Goal: Task Accomplishment & Management: Manage account settings

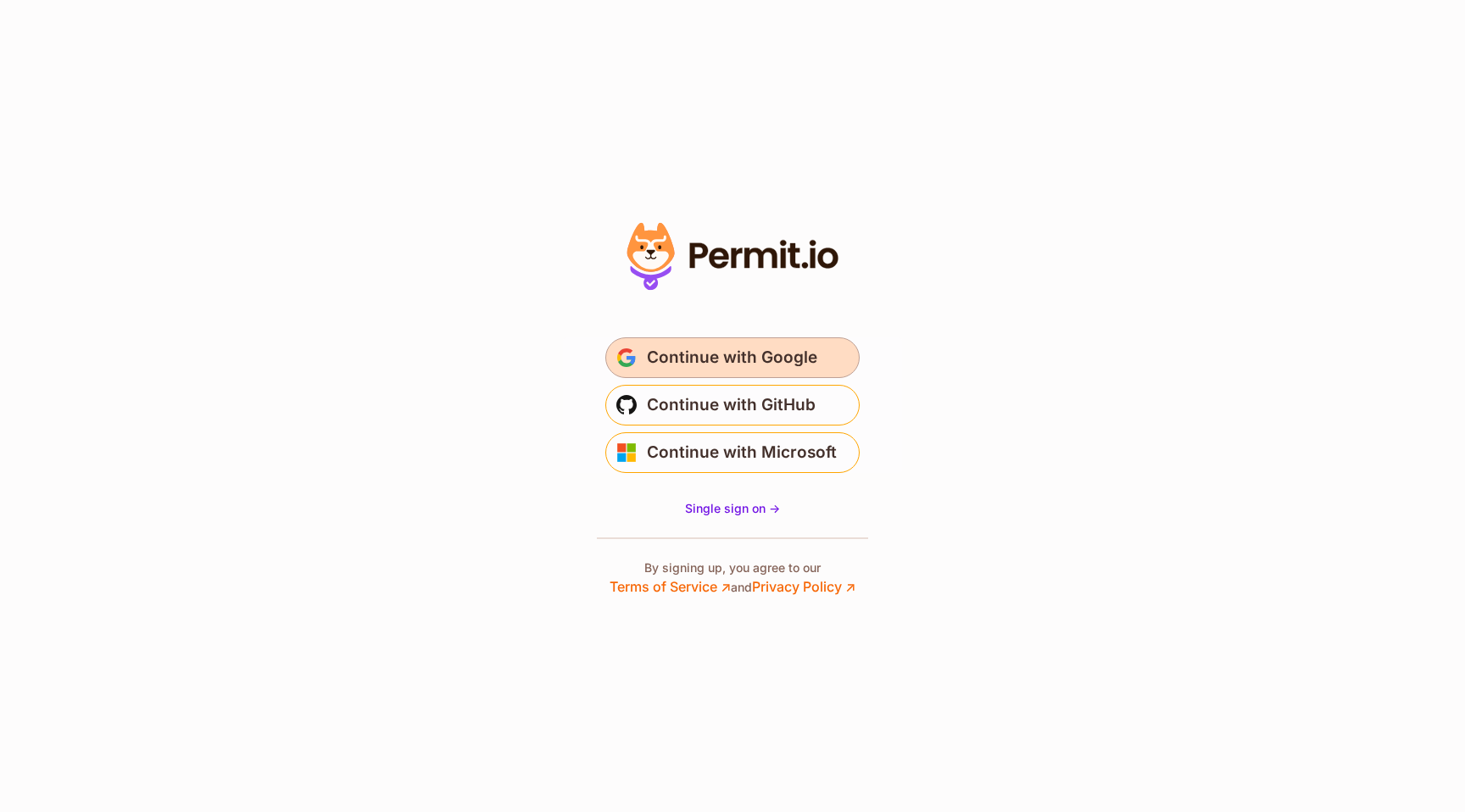
click at [738, 347] on span "Continue with Google" at bounding box center [732, 357] width 171 height 27
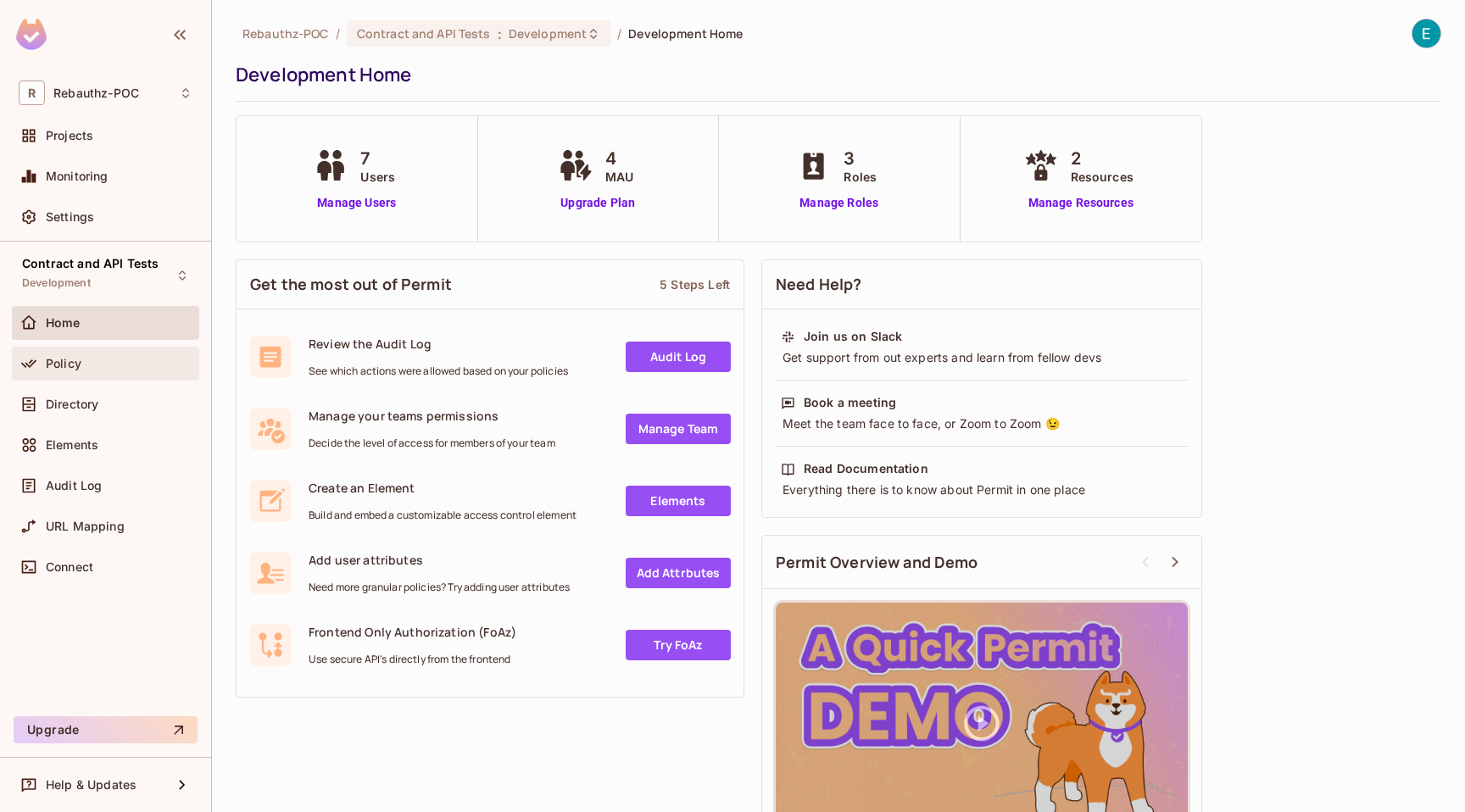
click at [50, 357] on span "Policy" at bounding box center [63, 363] width 36 height 14
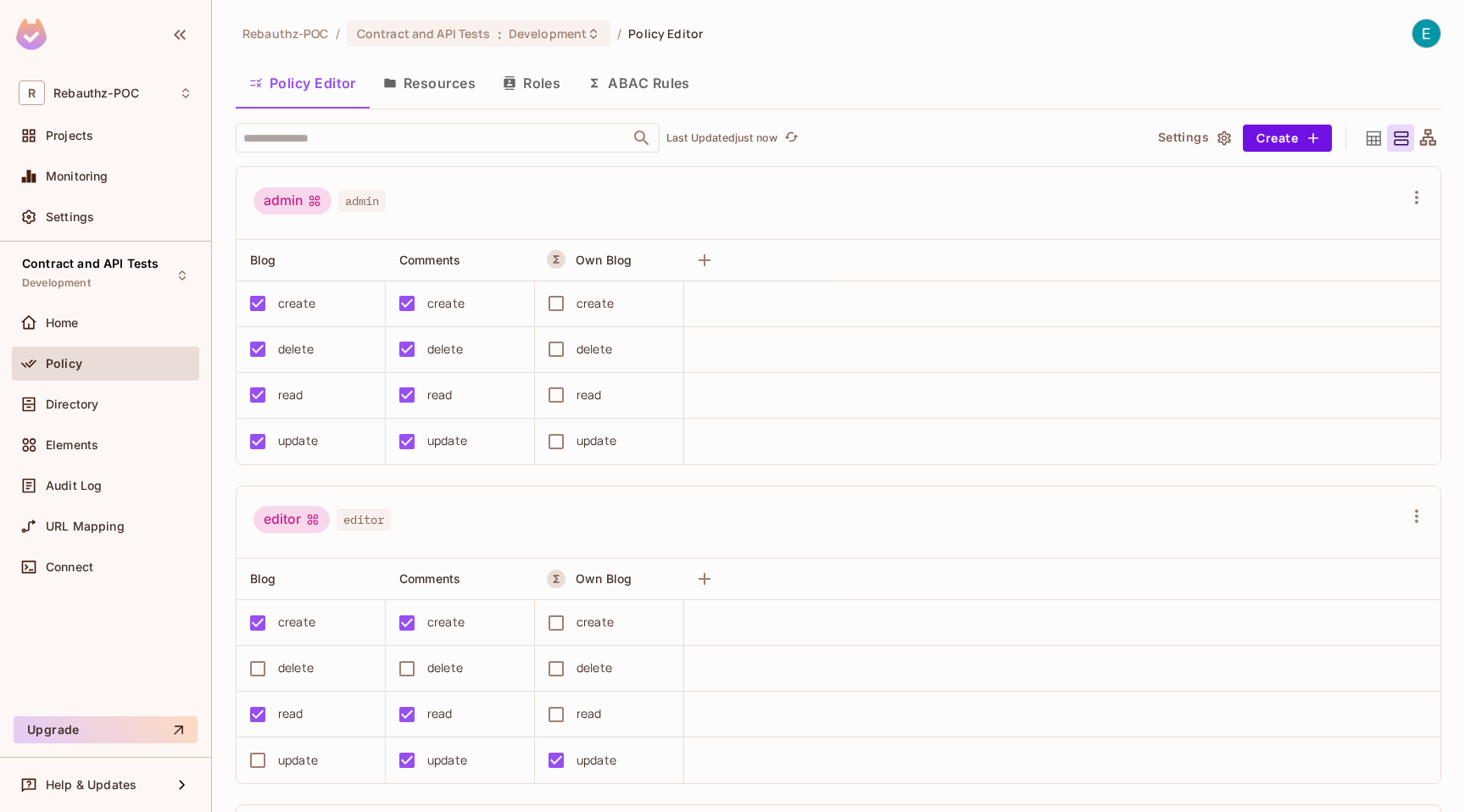
click at [456, 82] on button "Resources" at bounding box center [429, 82] width 119 height 42
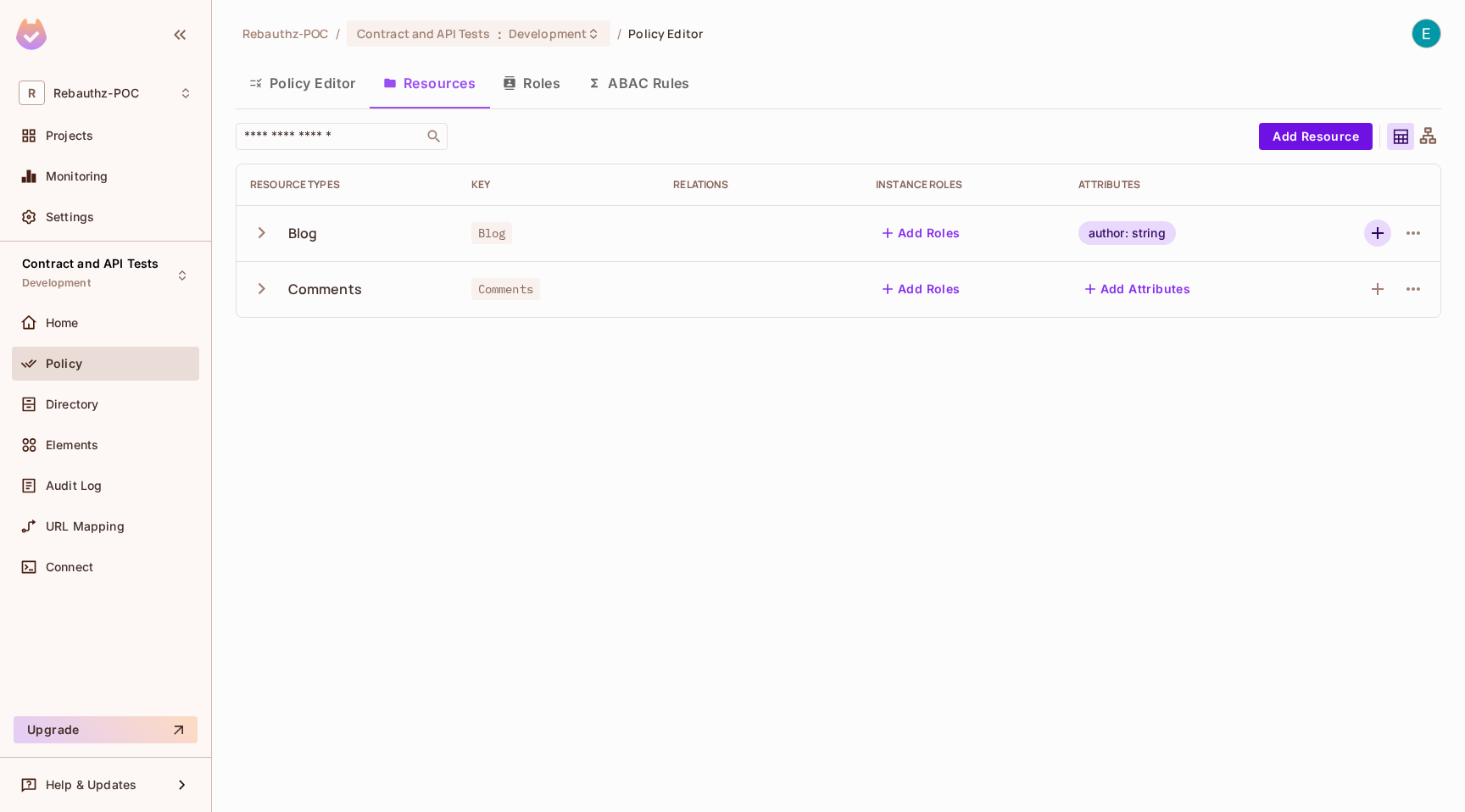
click at [1372, 232] on icon "button" at bounding box center [1377, 233] width 12 height 12
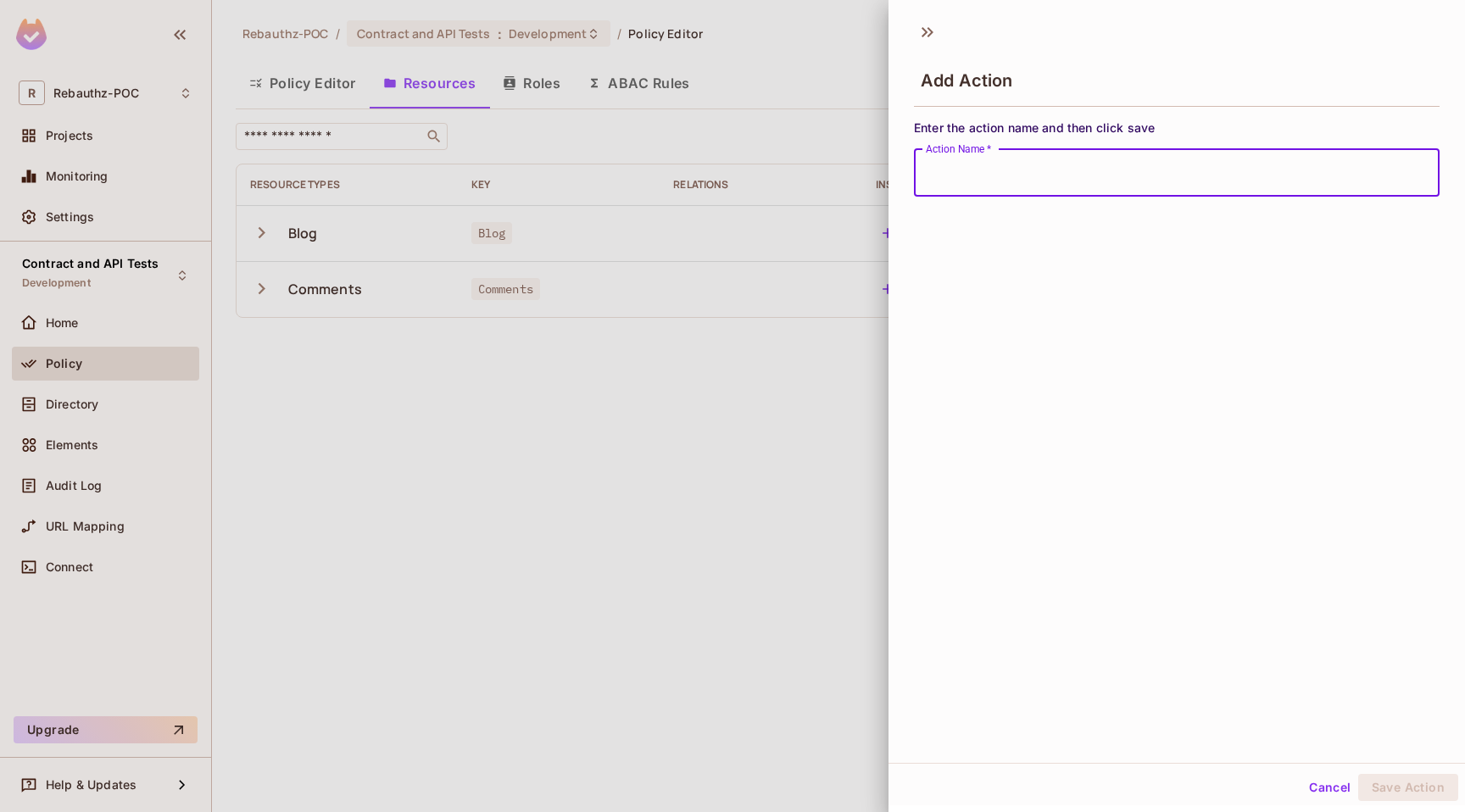
click at [716, 318] on div at bounding box center [732, 406] width 1465 height 812
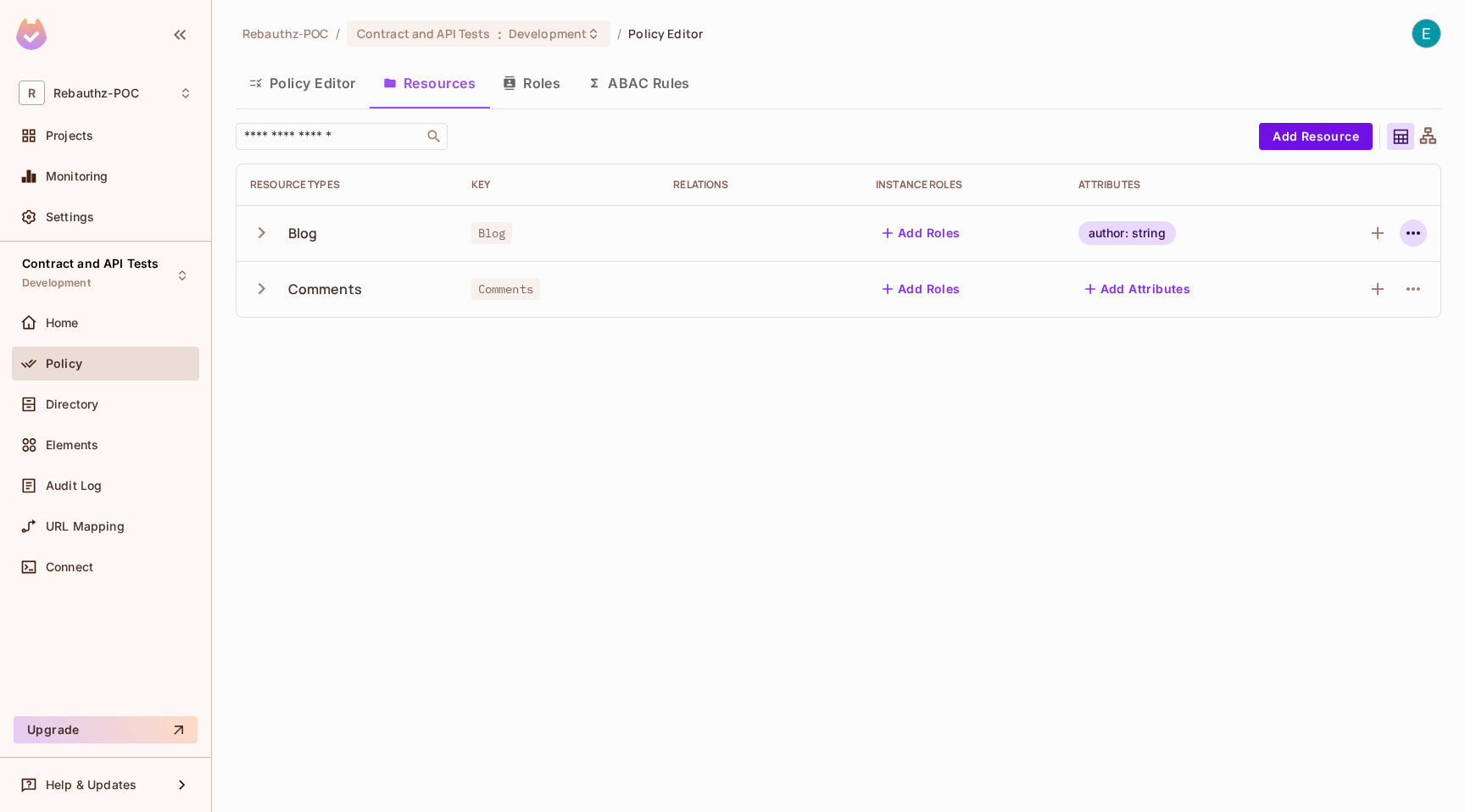
click at [1422, 230] on icon "button" at bounding box center [1413, 233] width 20 height 20
click at [1350, 290] on span "Edit Resource" at bounding box center [1339, 301] width 90 height 27
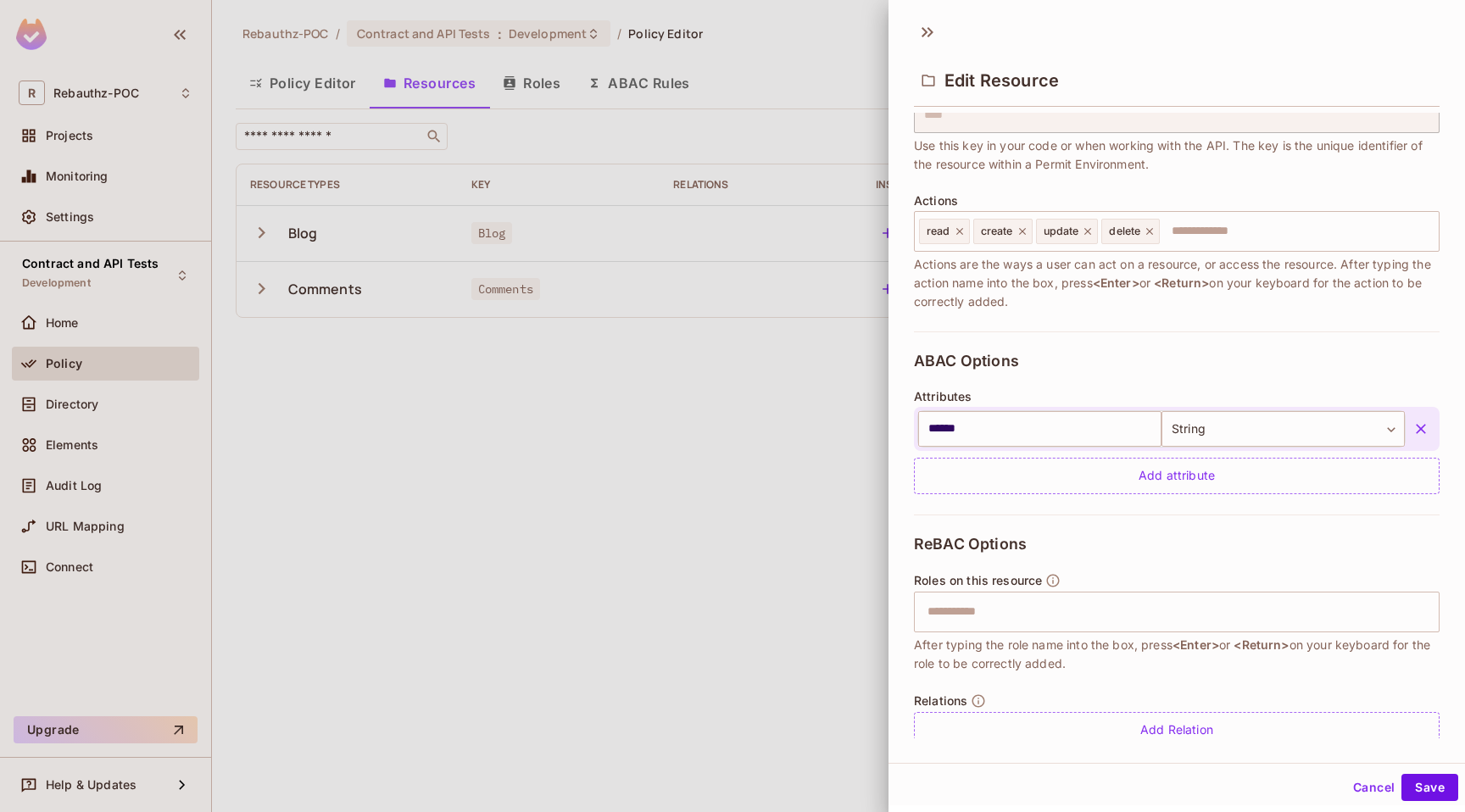
scroll to position [171, 0]
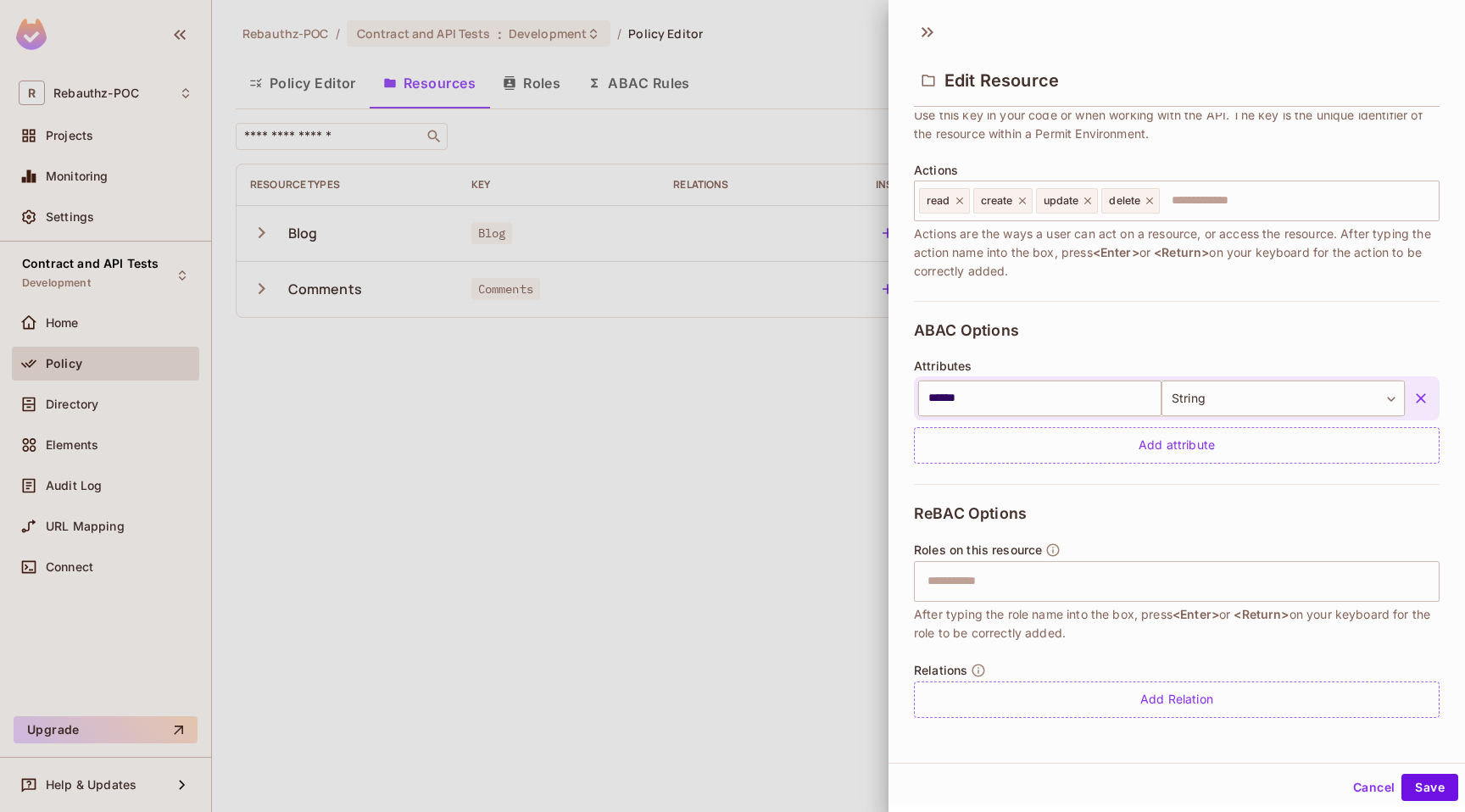
click at [691, 455] on div at bounding box center [732, 406] width 1465 height 812
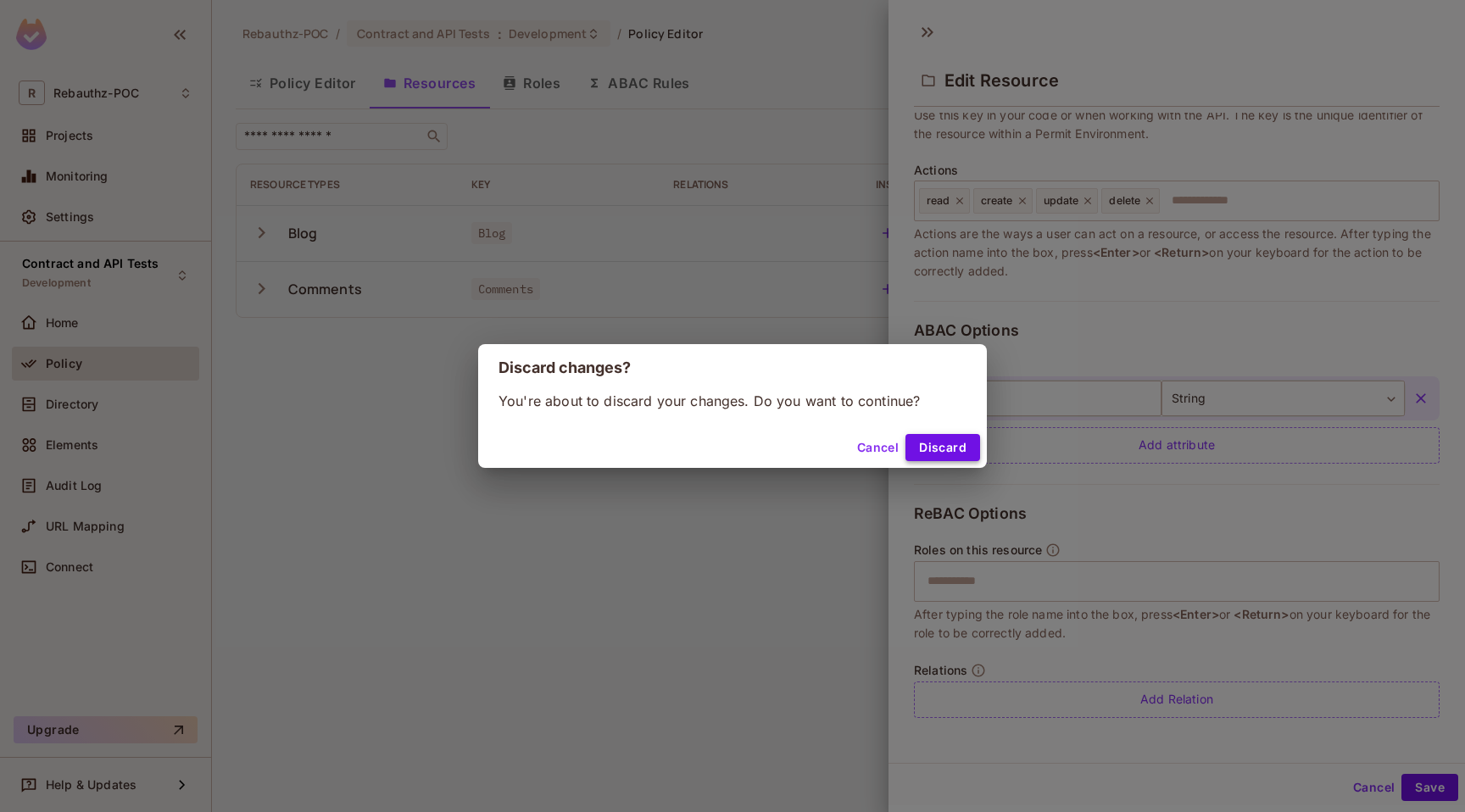
click at [930, 446] on button "Discard" at bounding box center [942, 447] width 74 height 27
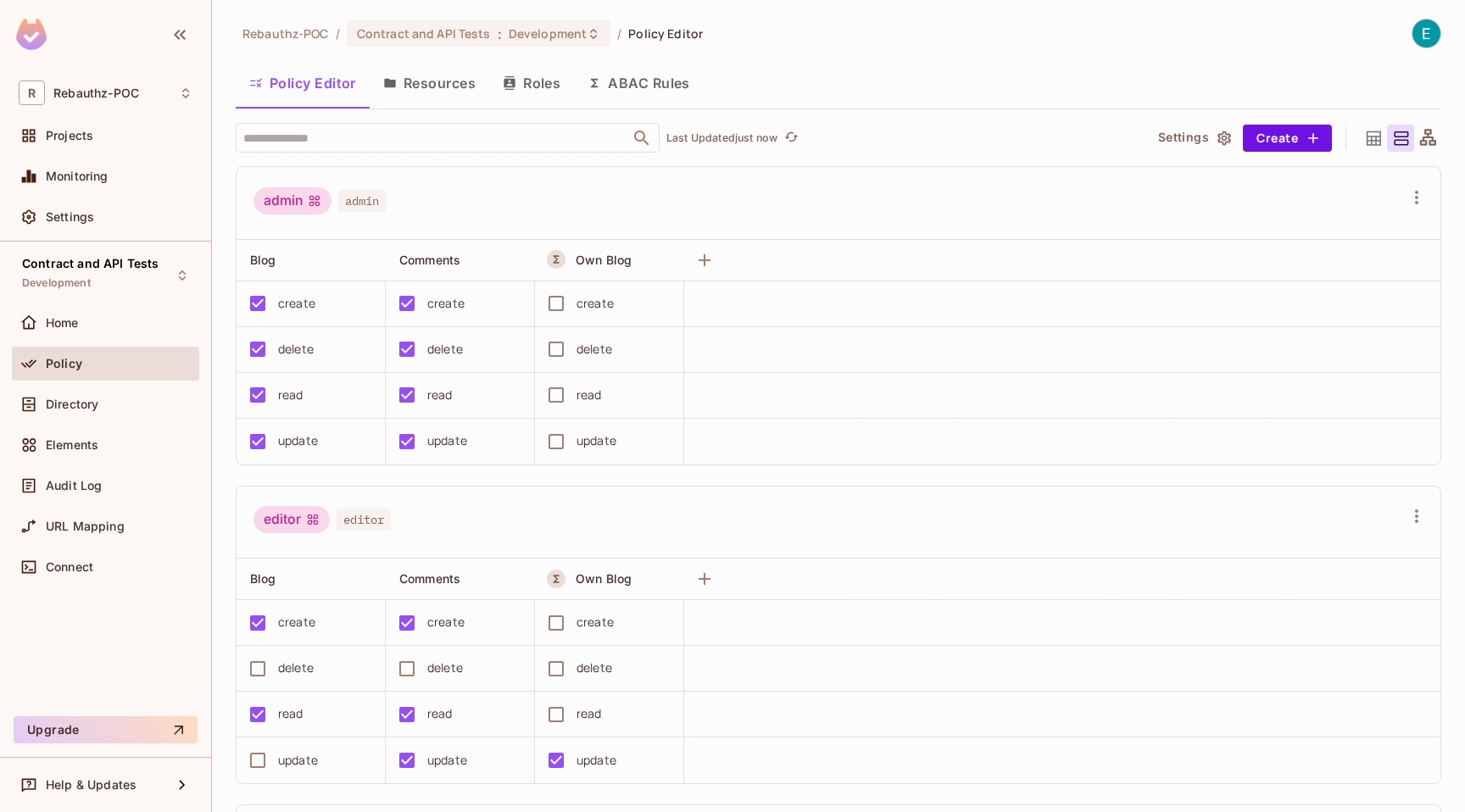
click at [438, 88] on button "Resources" at bounding box center [429, 82] width 119 height 42
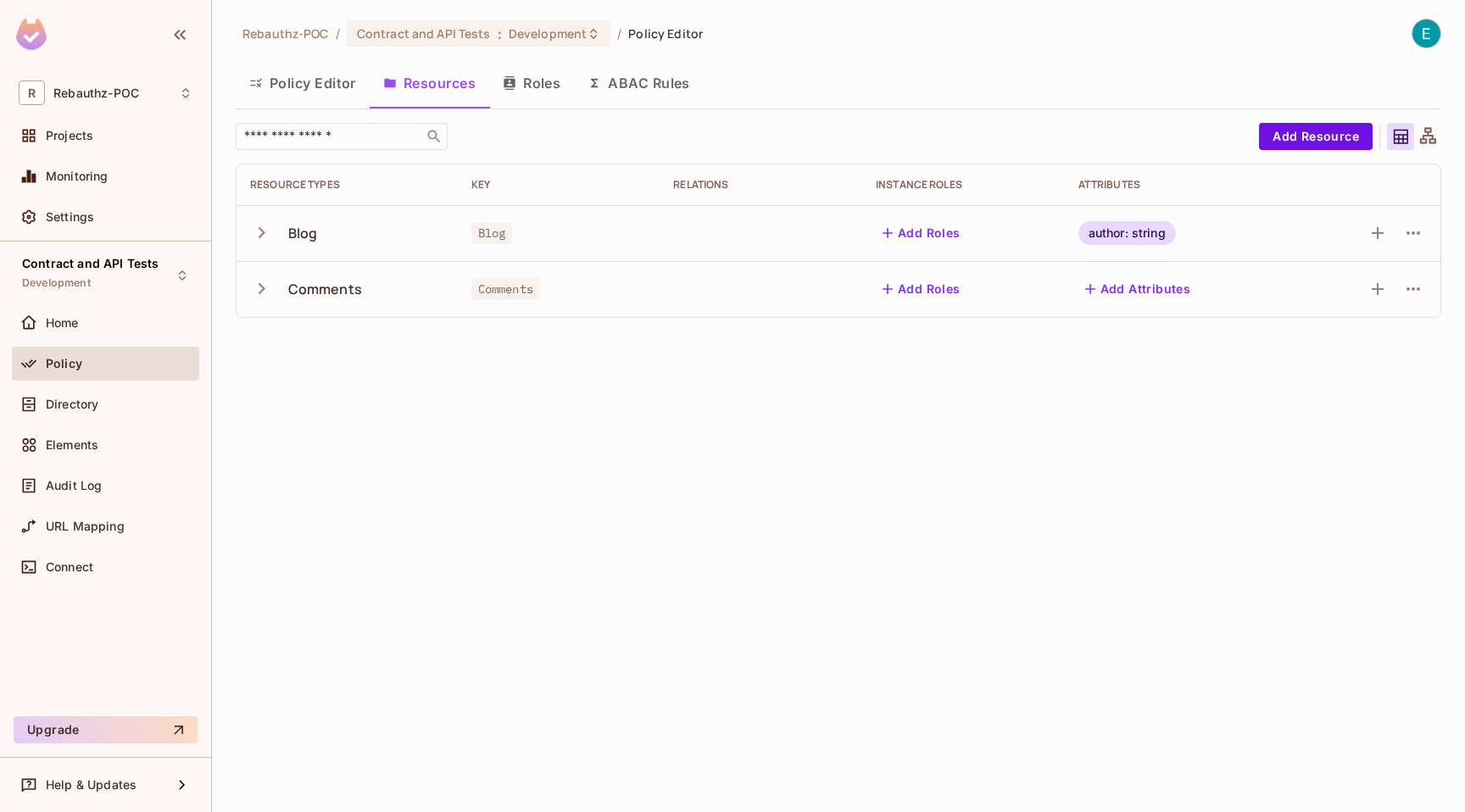
click at [527, 82] on button "Roles" at bounding box center [531, 82] width 84 height 42
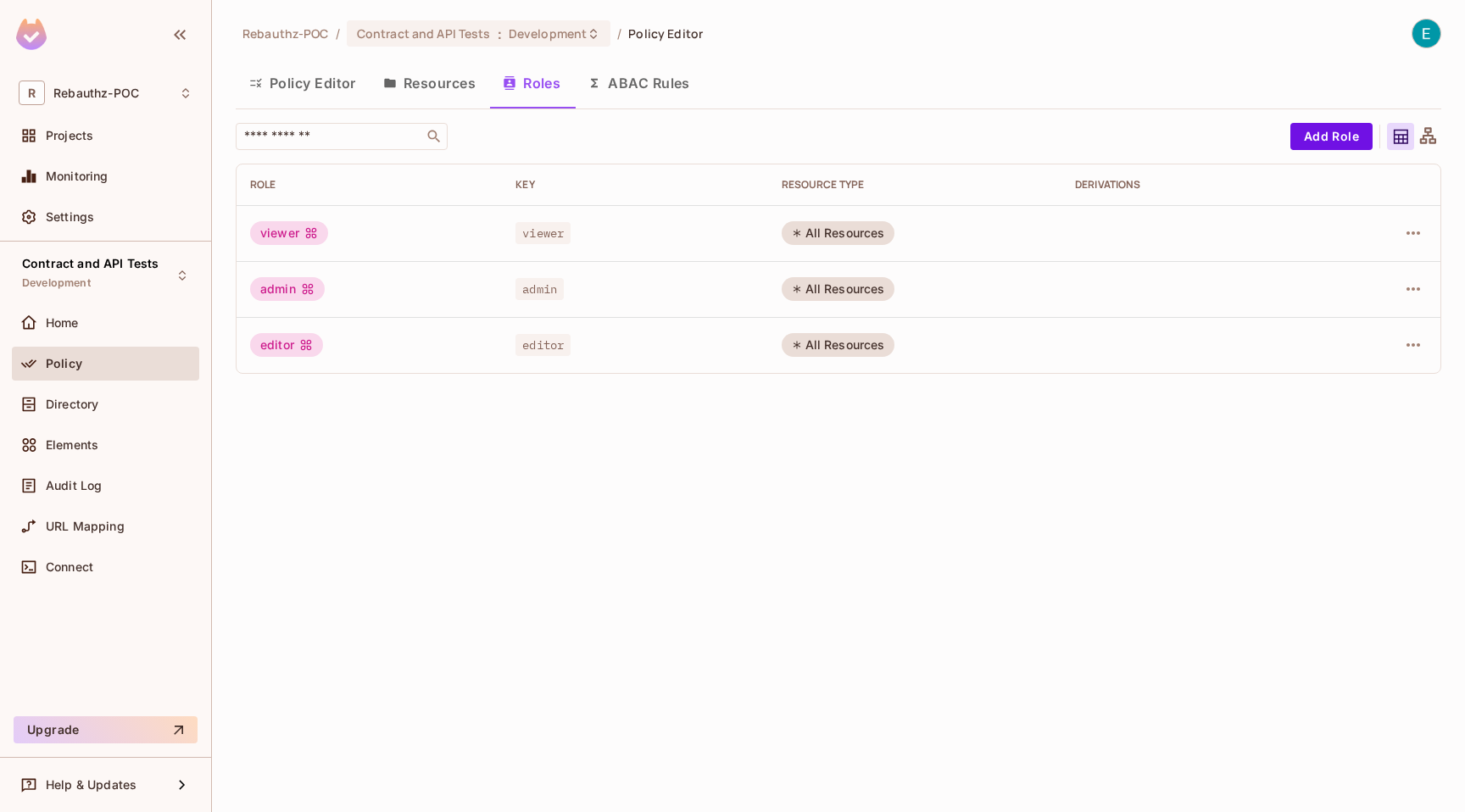
click at [642, 74] on button "ABAC Rules" at bounding box center [638, 82] width 129 height 42
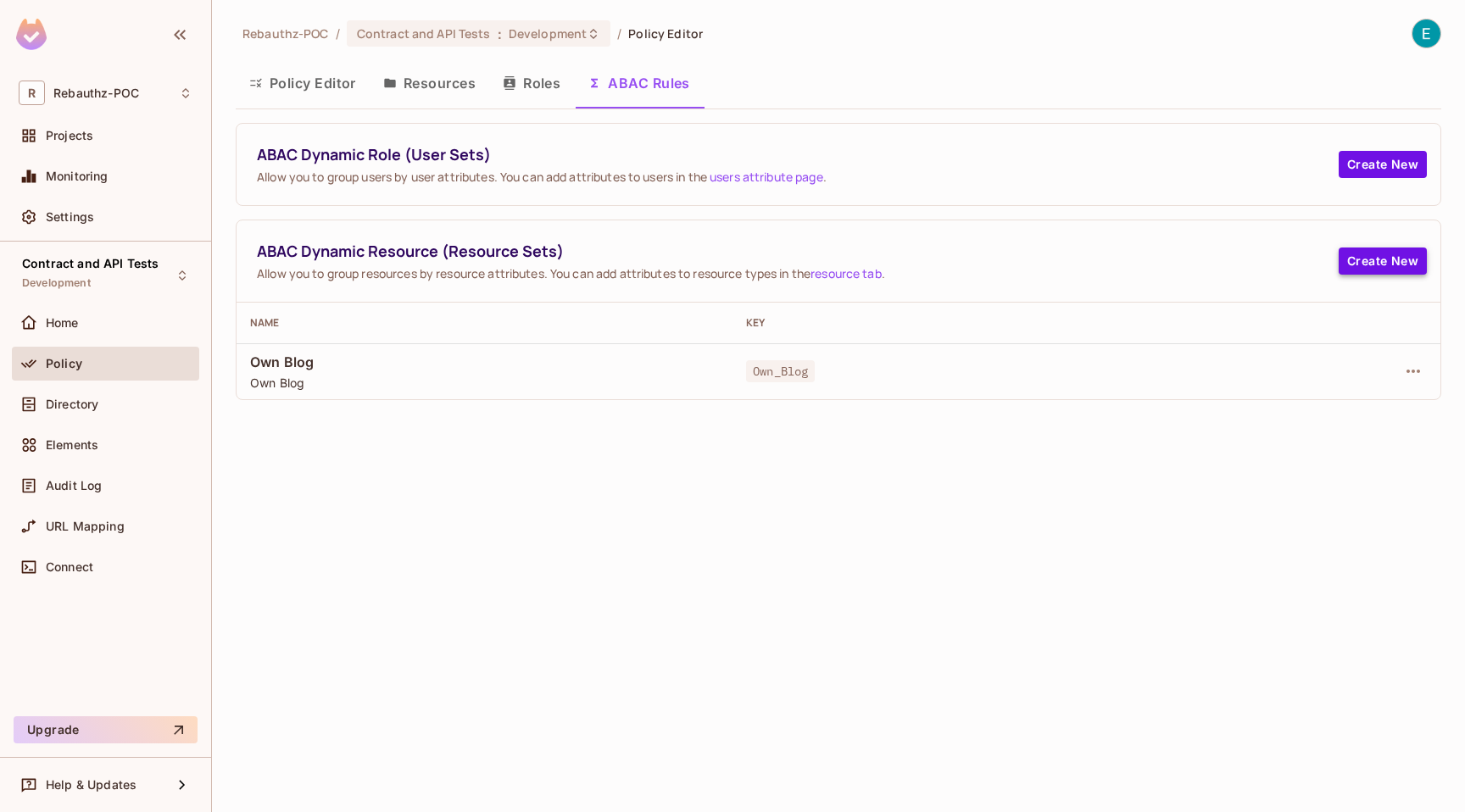
click at [1384, 254] on button "Create New" at bounding box center [1382, 261] width 88 height 27
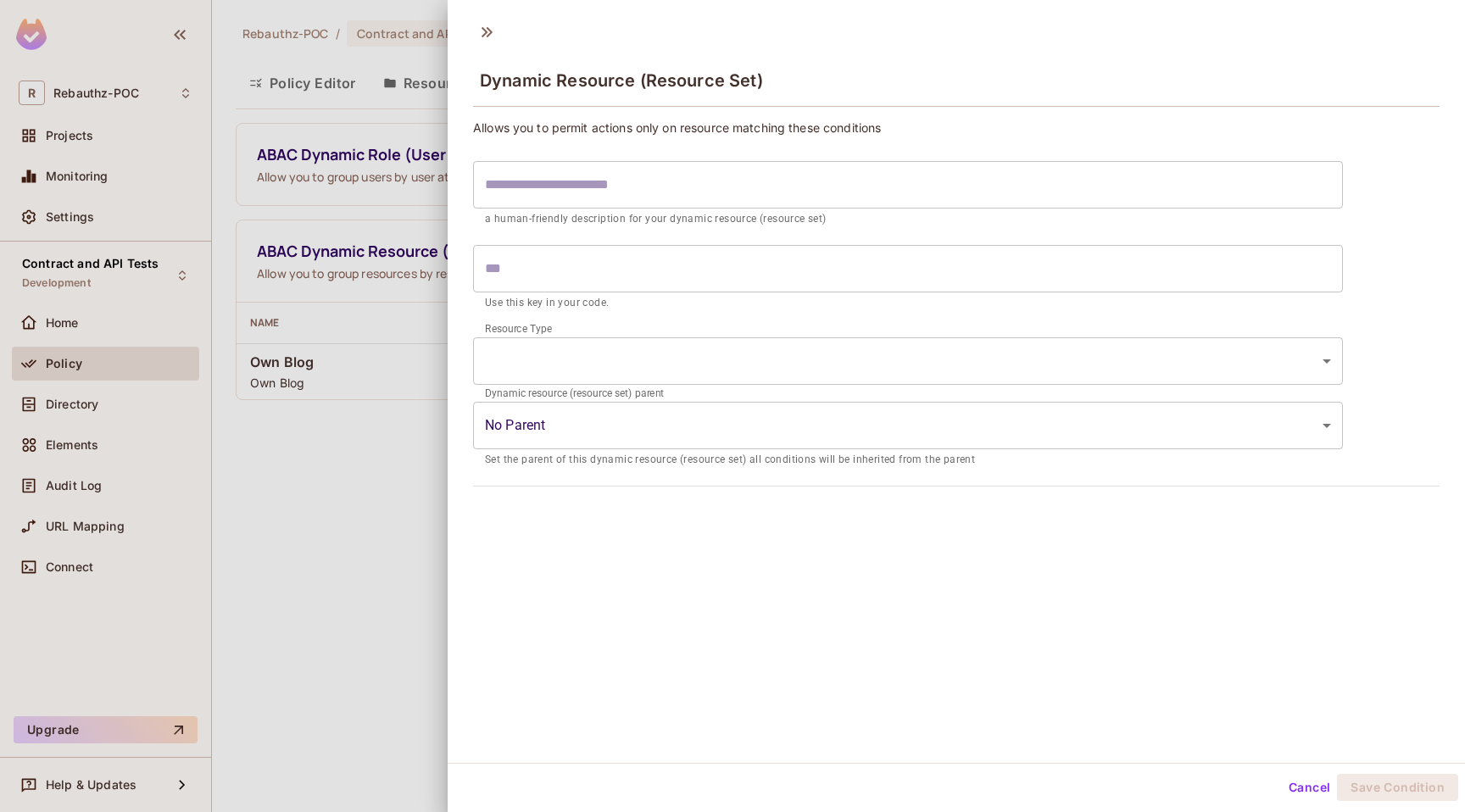
click at [250, 310] on div at bounding box center [732, 406] width 1465 height 812
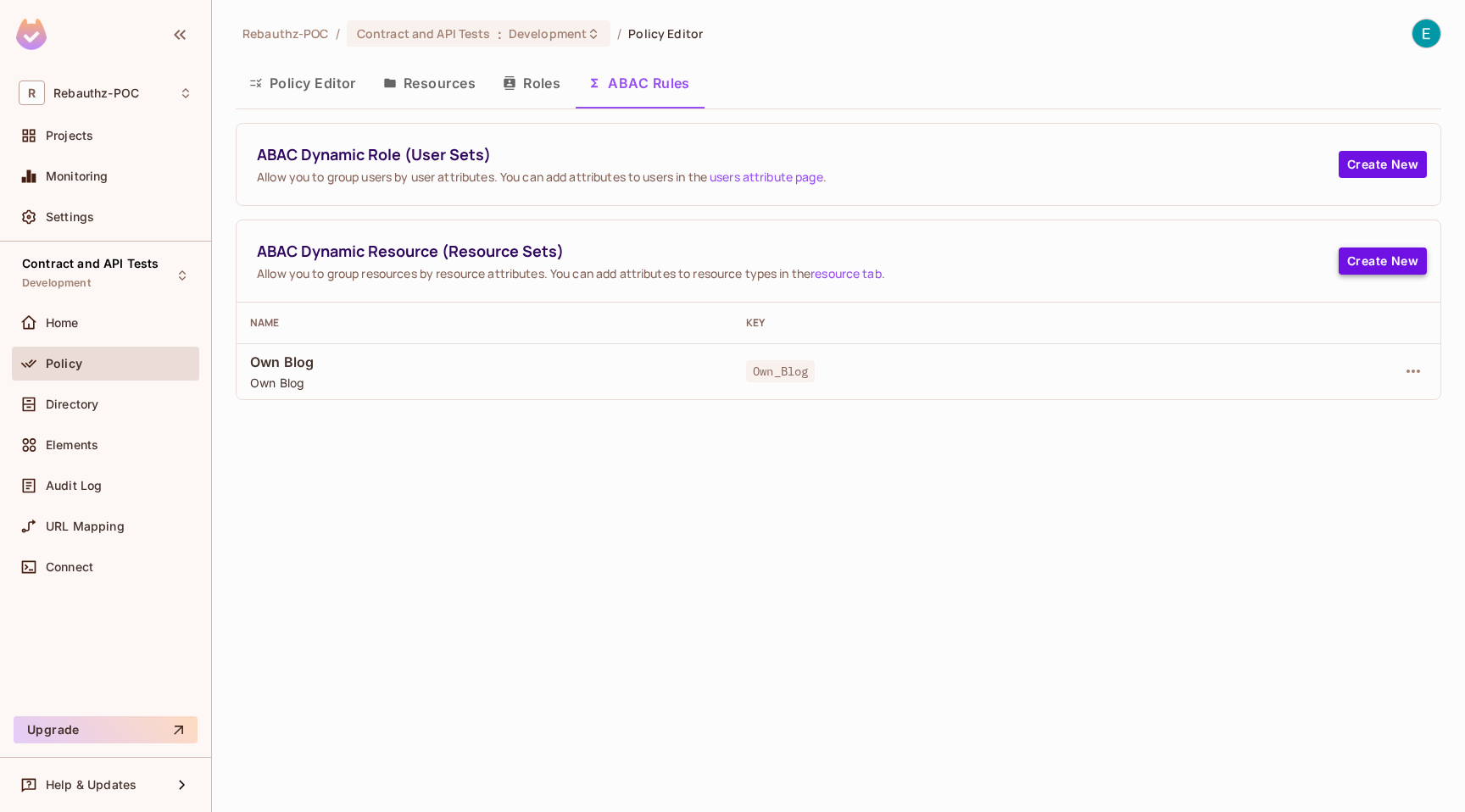
click at [1391, 274] on button "Create New" at bounding box center [1382, 261] width 88 height 27
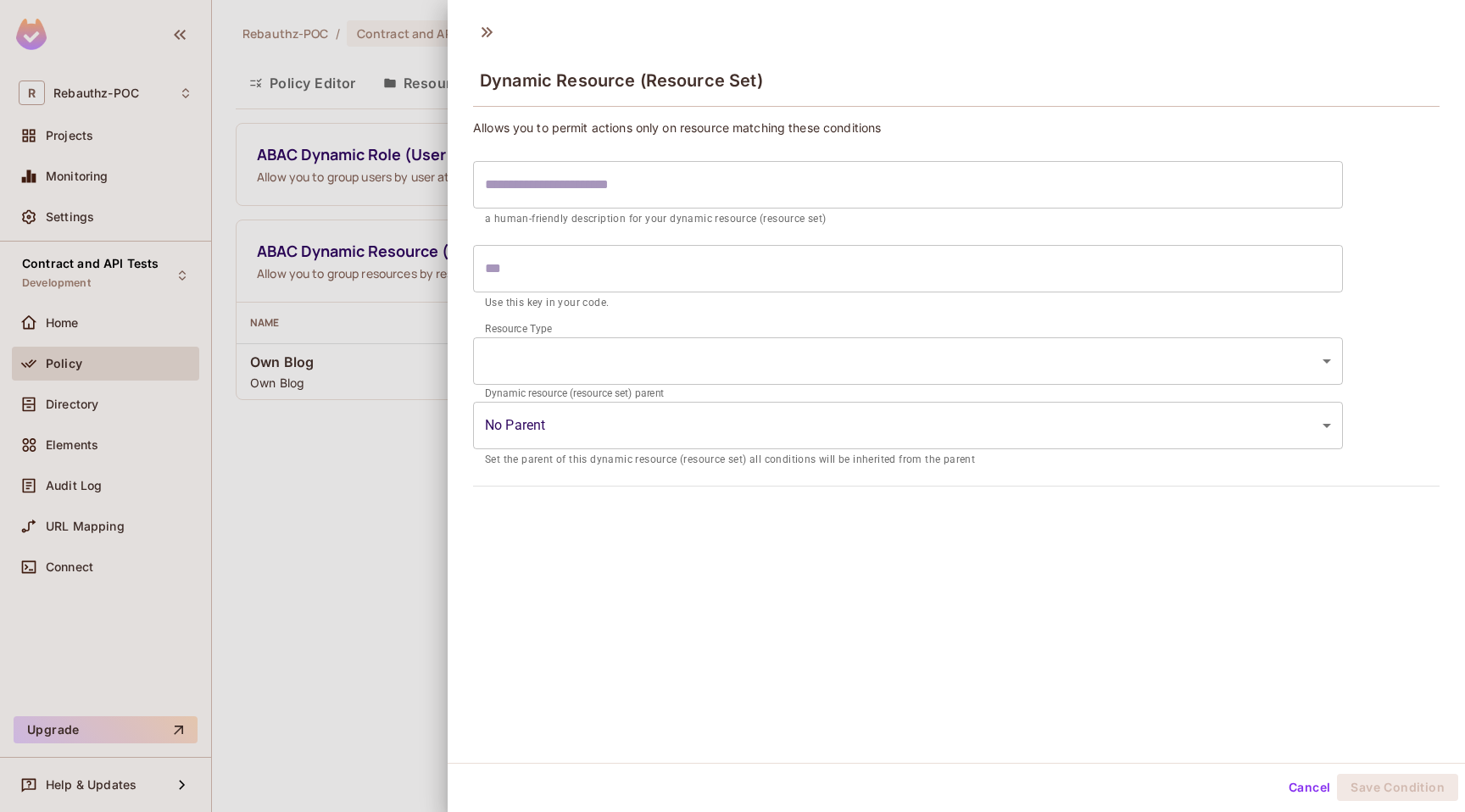
click at [755, 357] on body "R Rebauthz-POC Projects Monitoring Settings Contract and API Tests Development …" at bounding box center [732, 406] width 1465 height 812
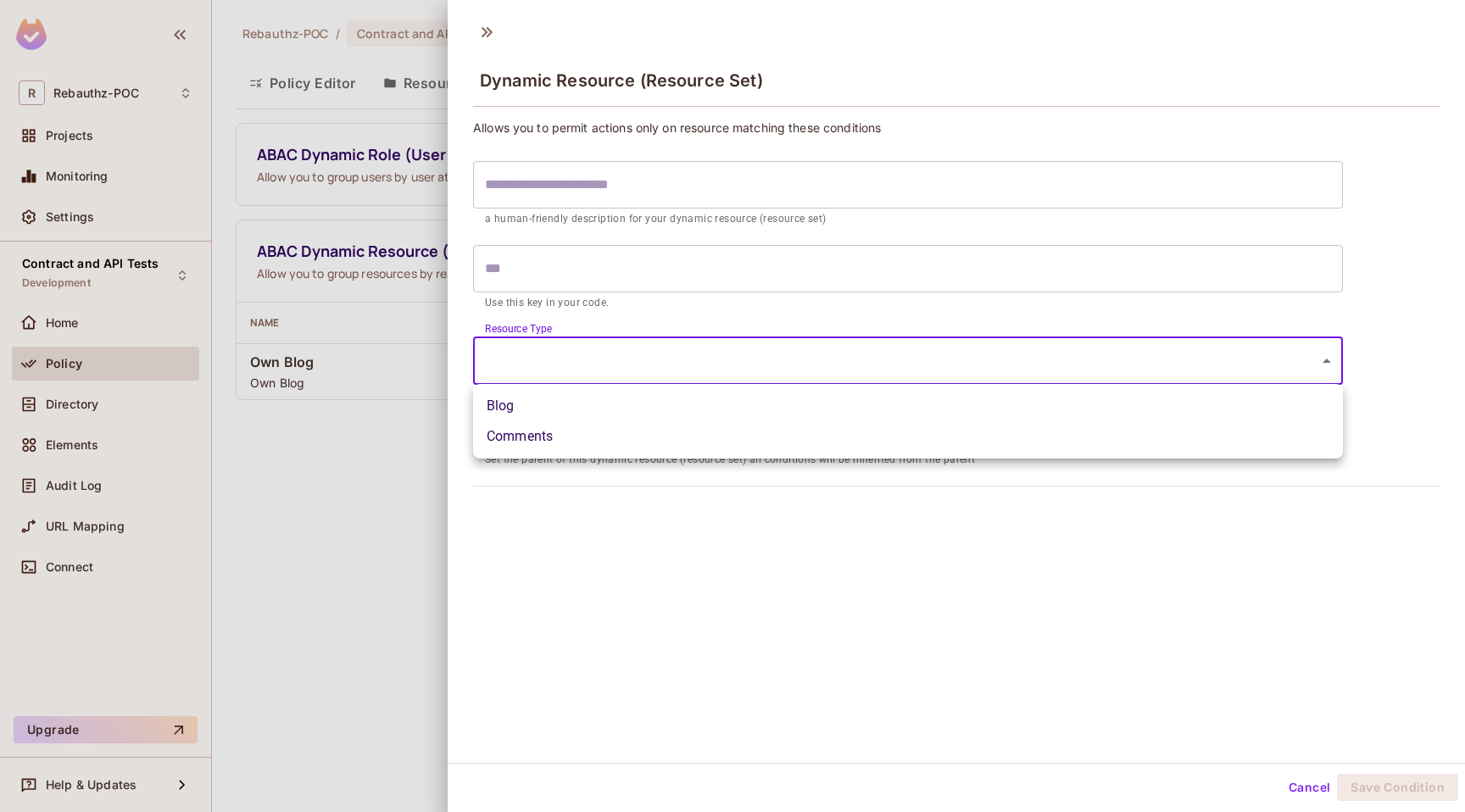
click at [316, 240] on div at bounding box center [732, 406] width 1465 height 812
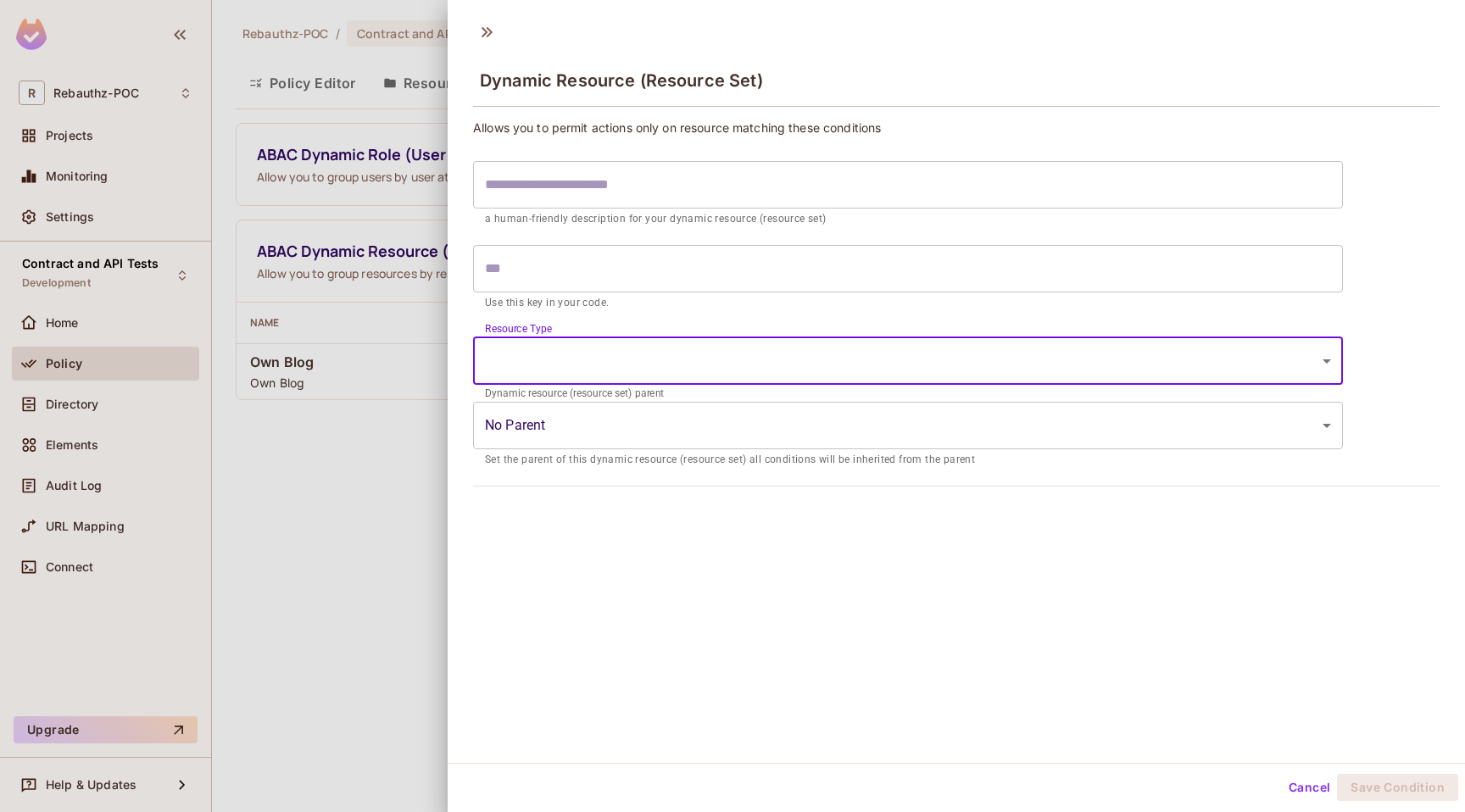
click at [405, 264] on div at bounding box center [732, 406] width 1465 height 812
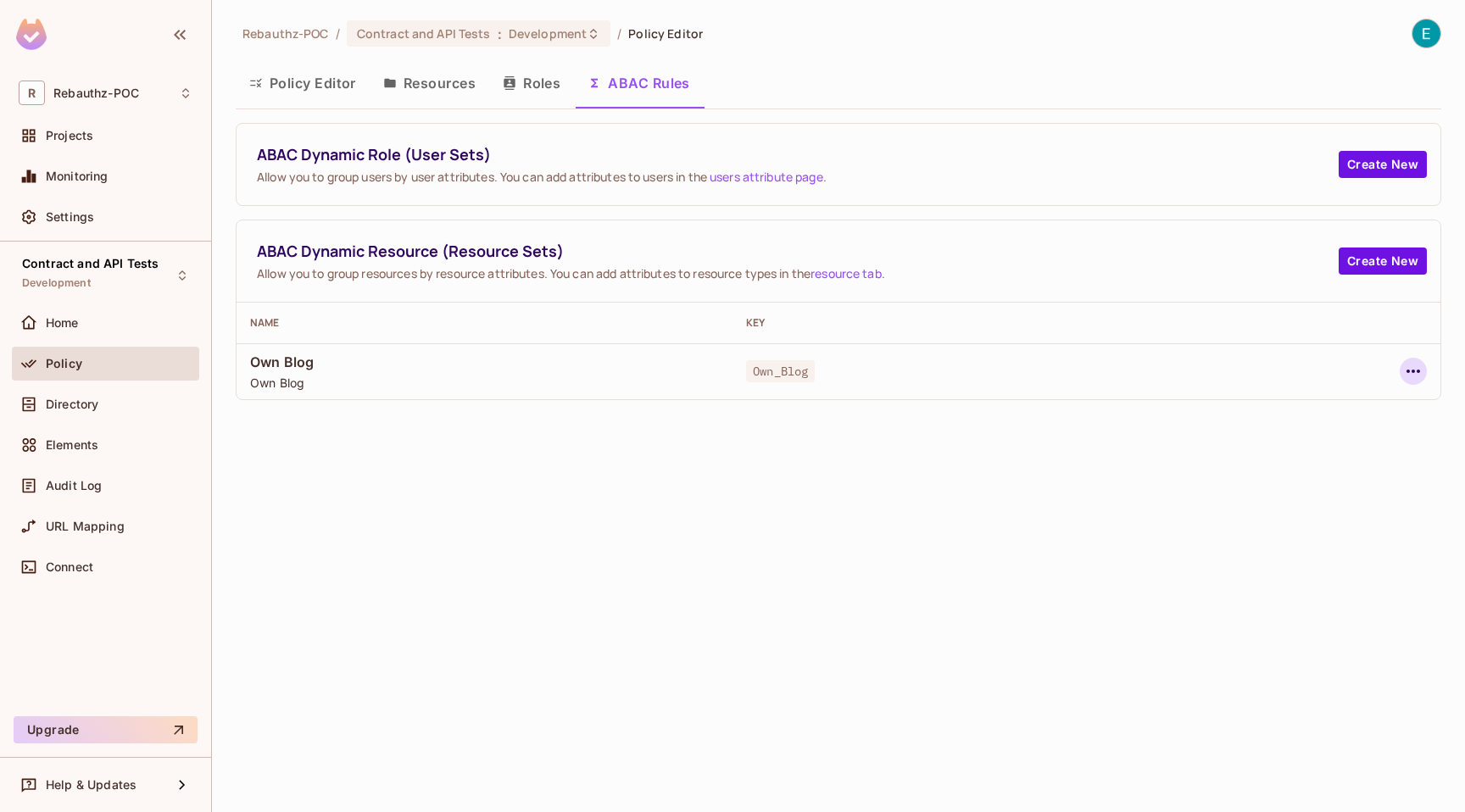
click at [1413, 363] on icon "button" at bounding box center [1413, 371] width 20 height 20
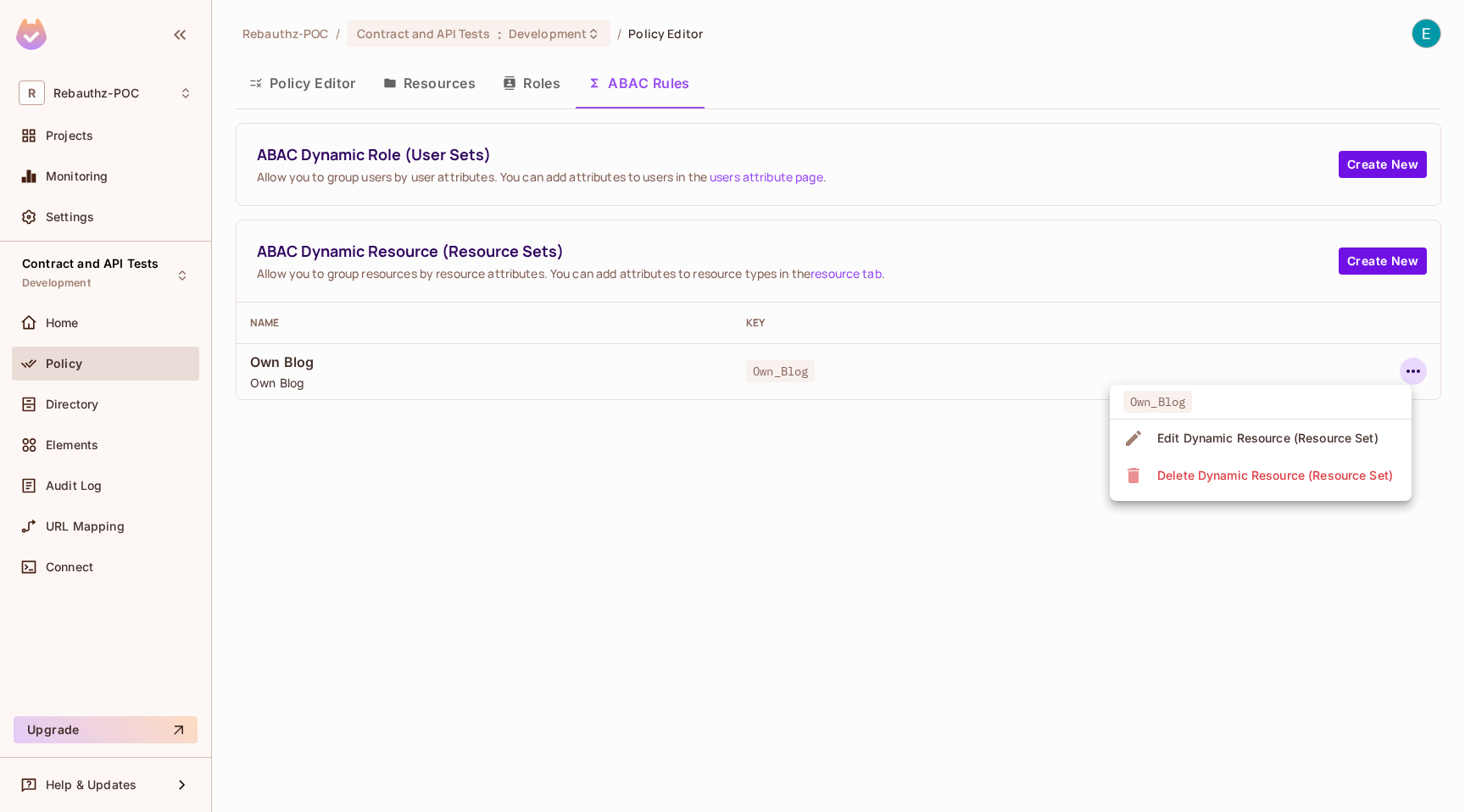
click at [1349, 434] on div "Edit Dynamic Resource (Resource Set)" at bounding box center [1267, 438] width 221 height 16
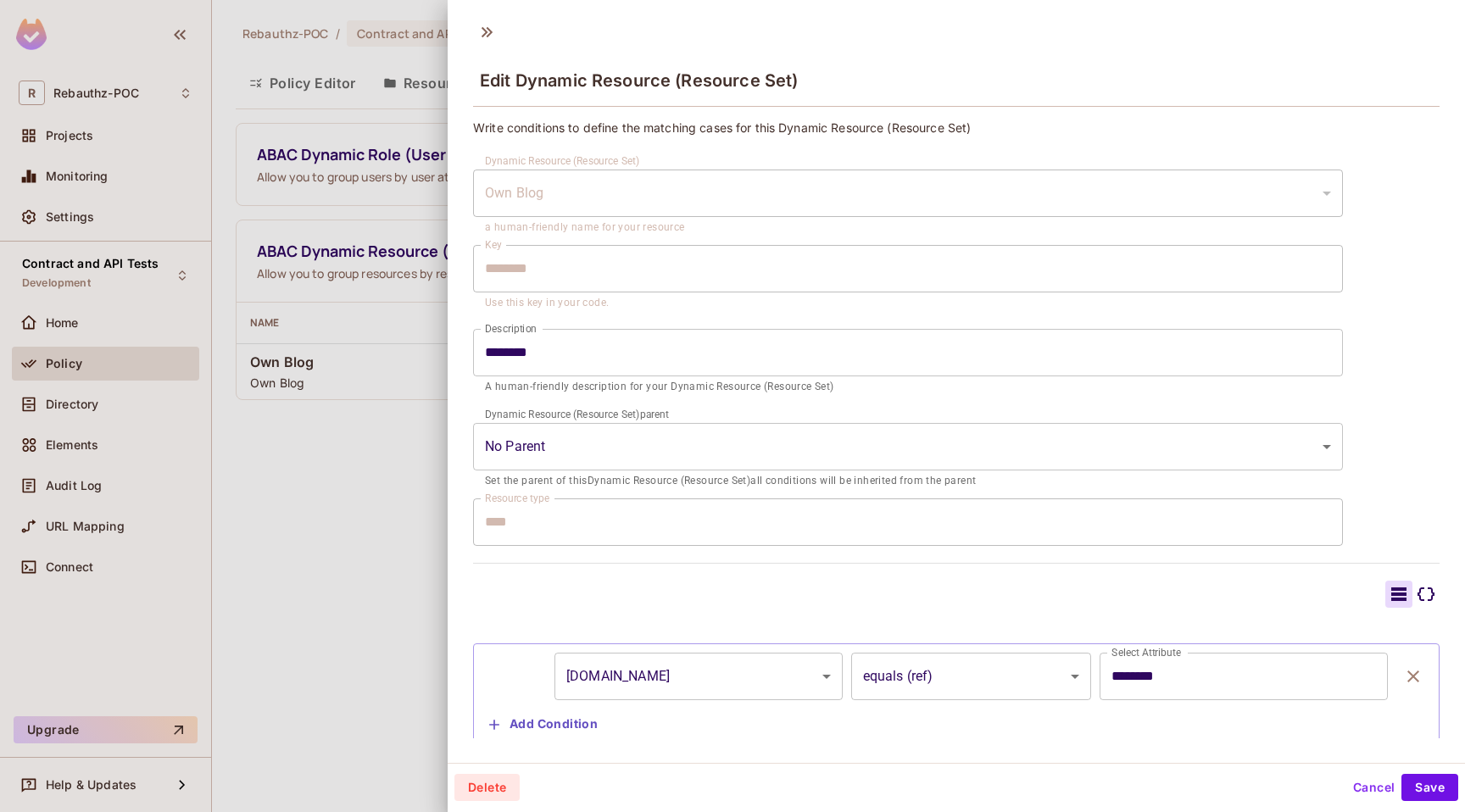
scroll to position [44, 0]
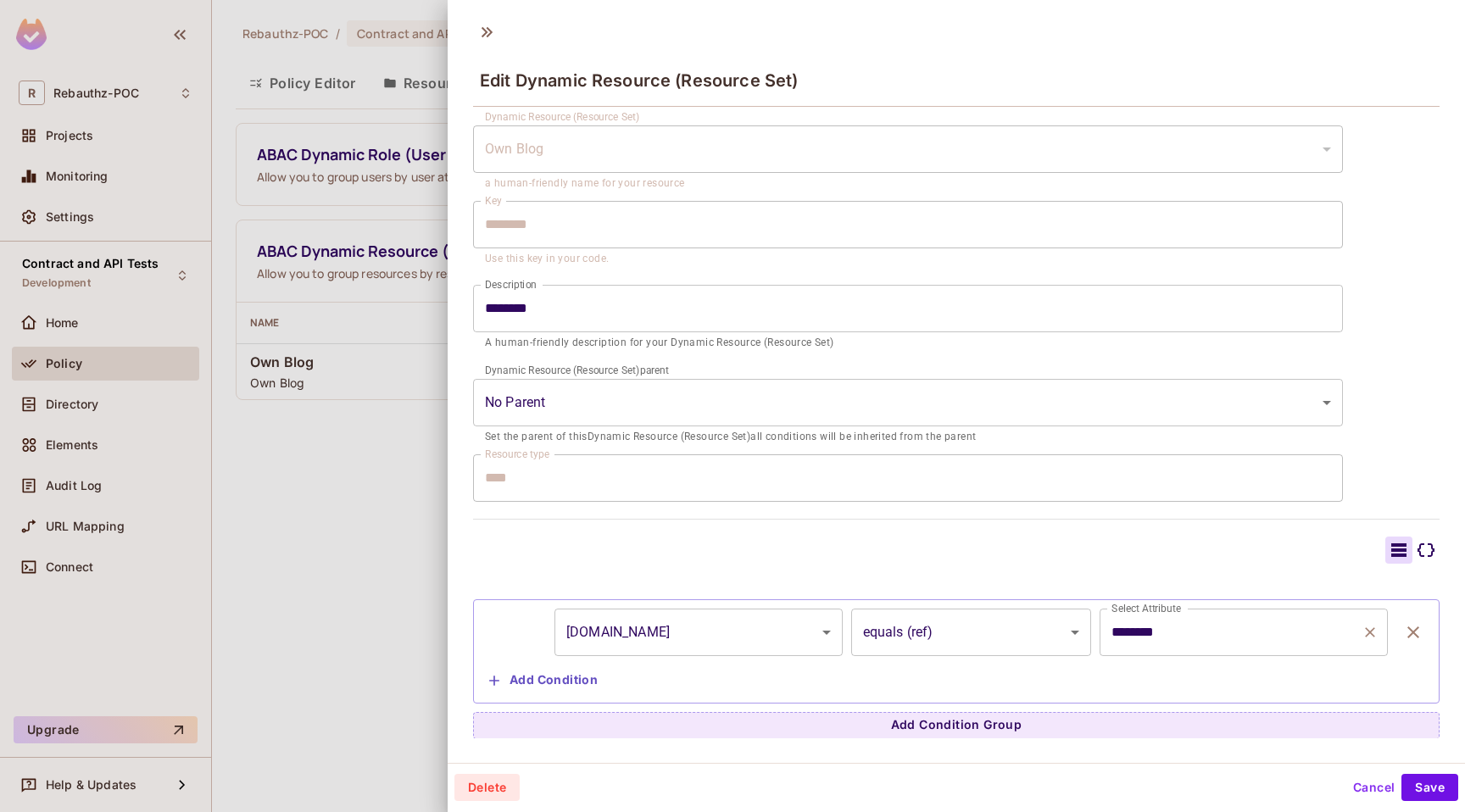
click at [1184, 620] on input "********" at bounding box center [1231, 631] width 248 height 32
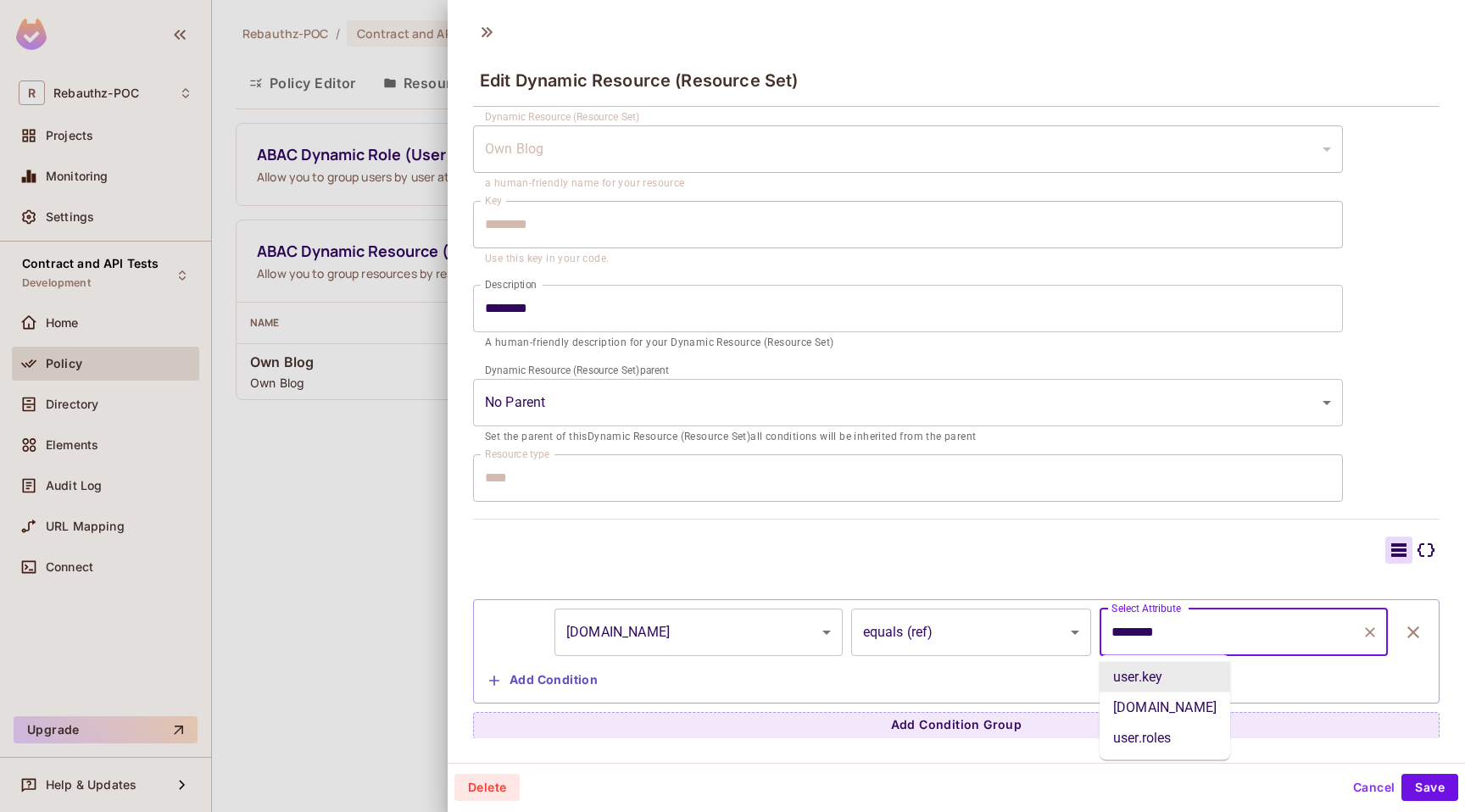
scroll to position [3, 0]
click at [1085, 501] on div "**********" at bounding box center [956, 405] width 966 height 664
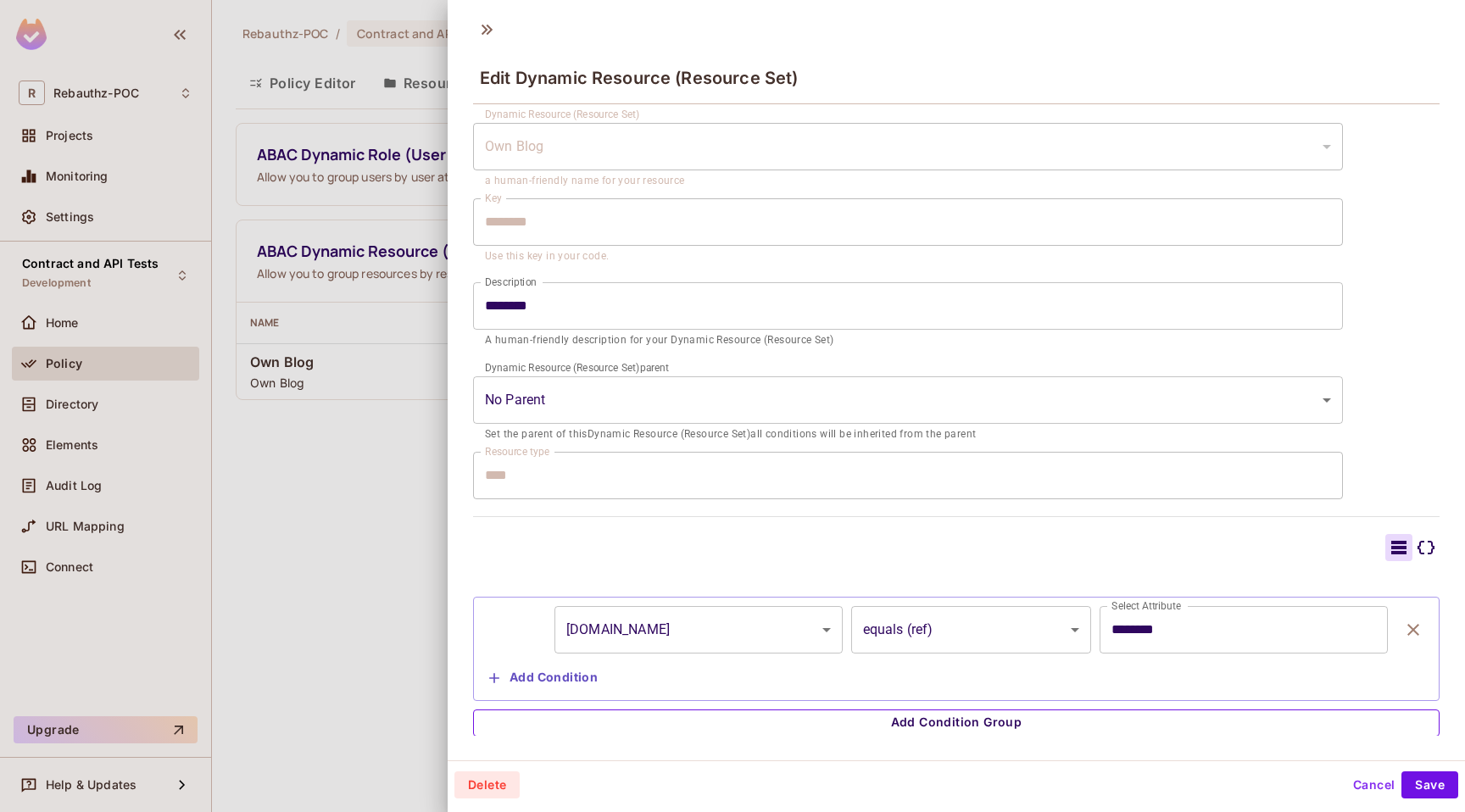
click at [891, 719] on button "Add Condition Group" at bounding box center [956, 723] width 966 height 27
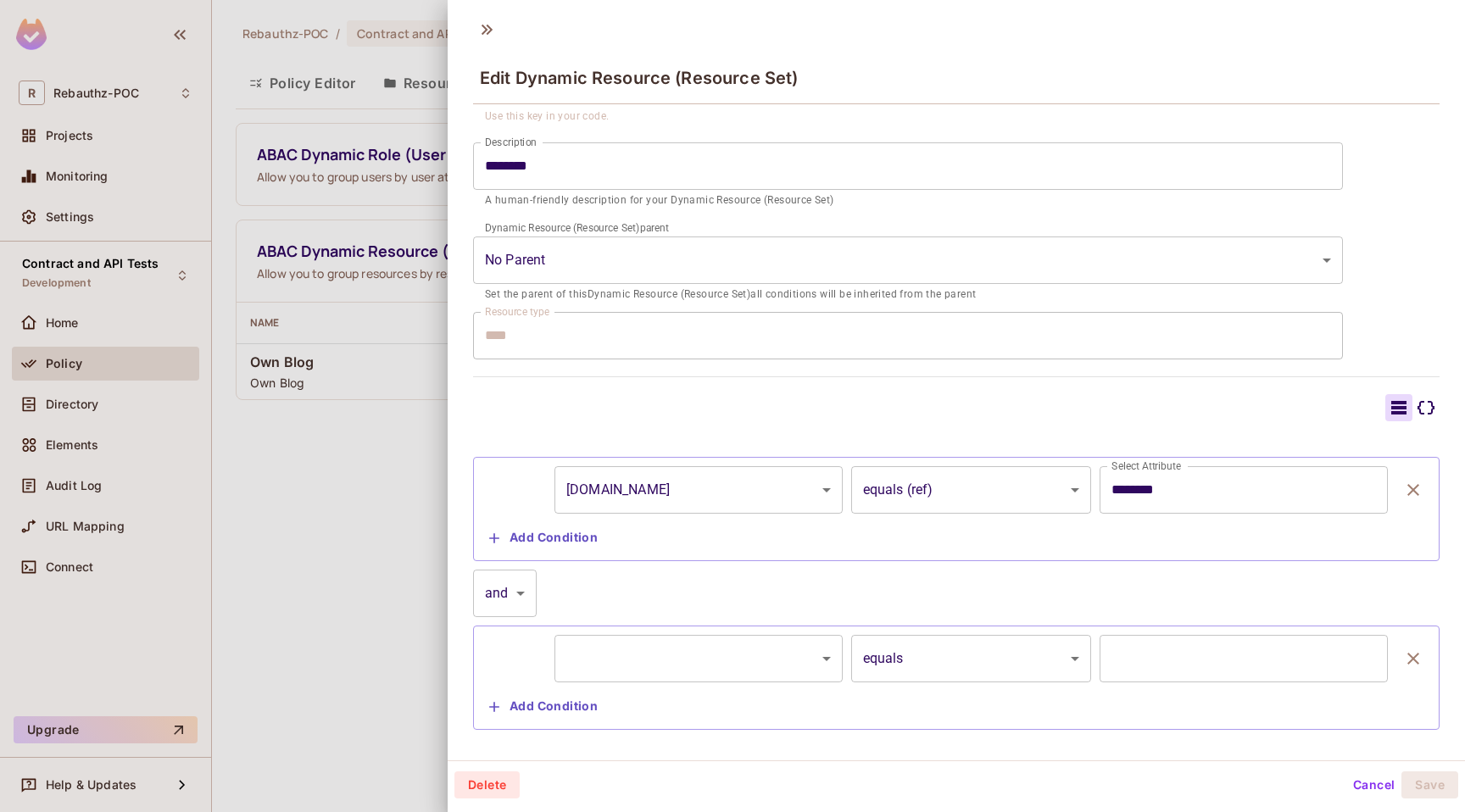
scroll to position [213, 0]
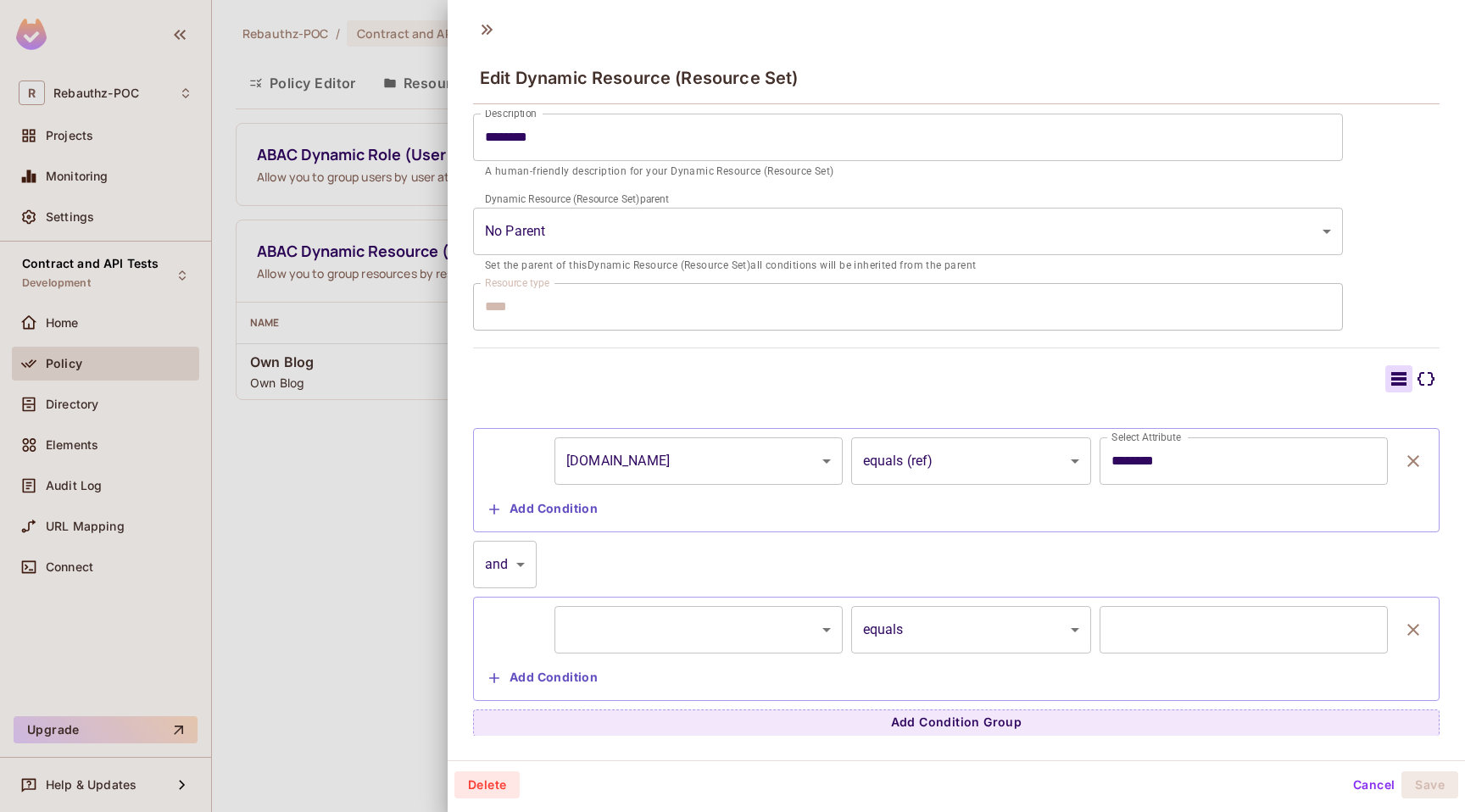
click at [734, 620] on body "R Rebauthz-POC Projects Monitoring Settings Contract and API Tests Development …" at bounding box center [732, 406] width 1465 height 812
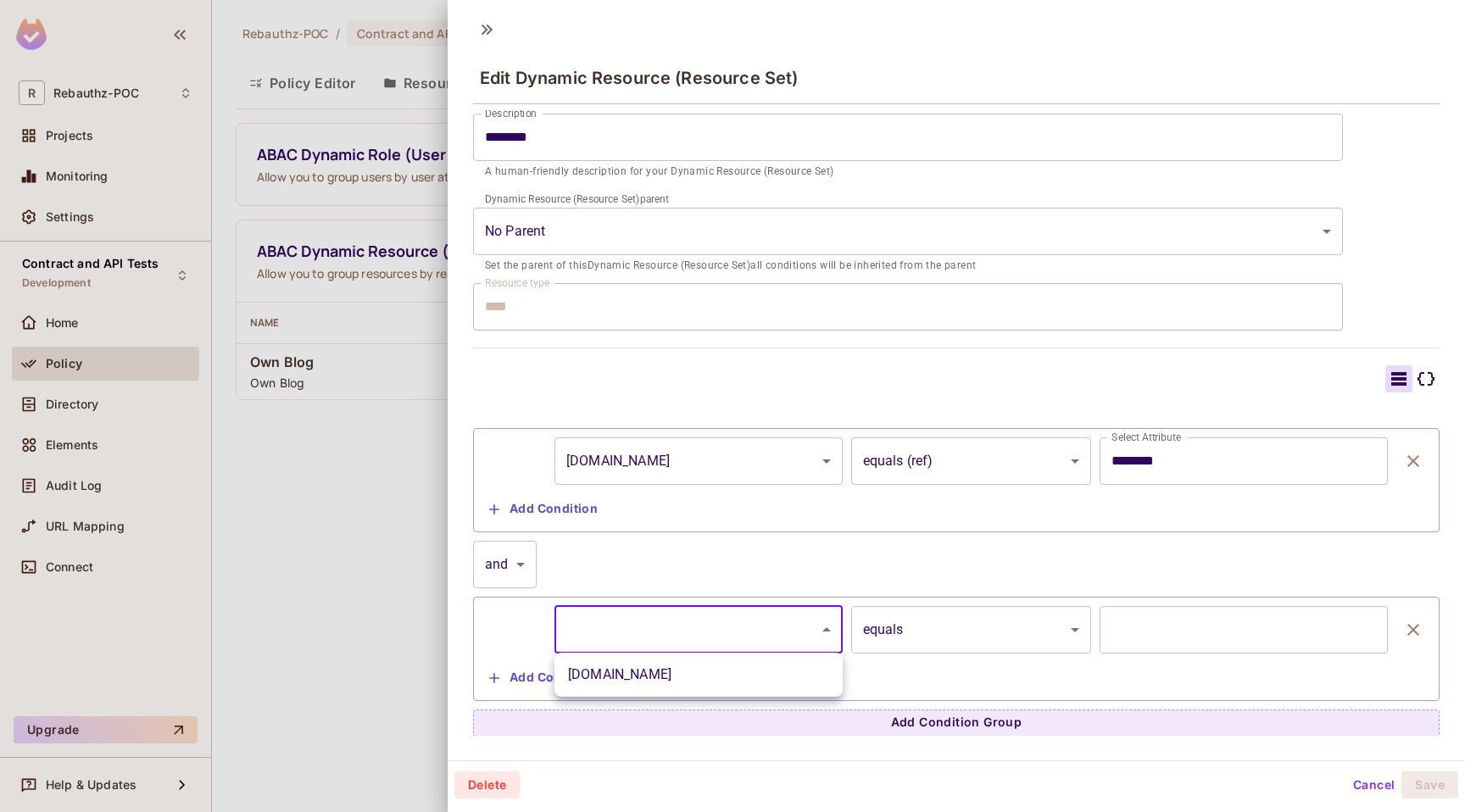
click at [734, 620] on div at bounding box center [732, 406] width 1465 height 812
click at [1190, 632] on input "text" at bounding box center [1243, 630] width 288 height 48
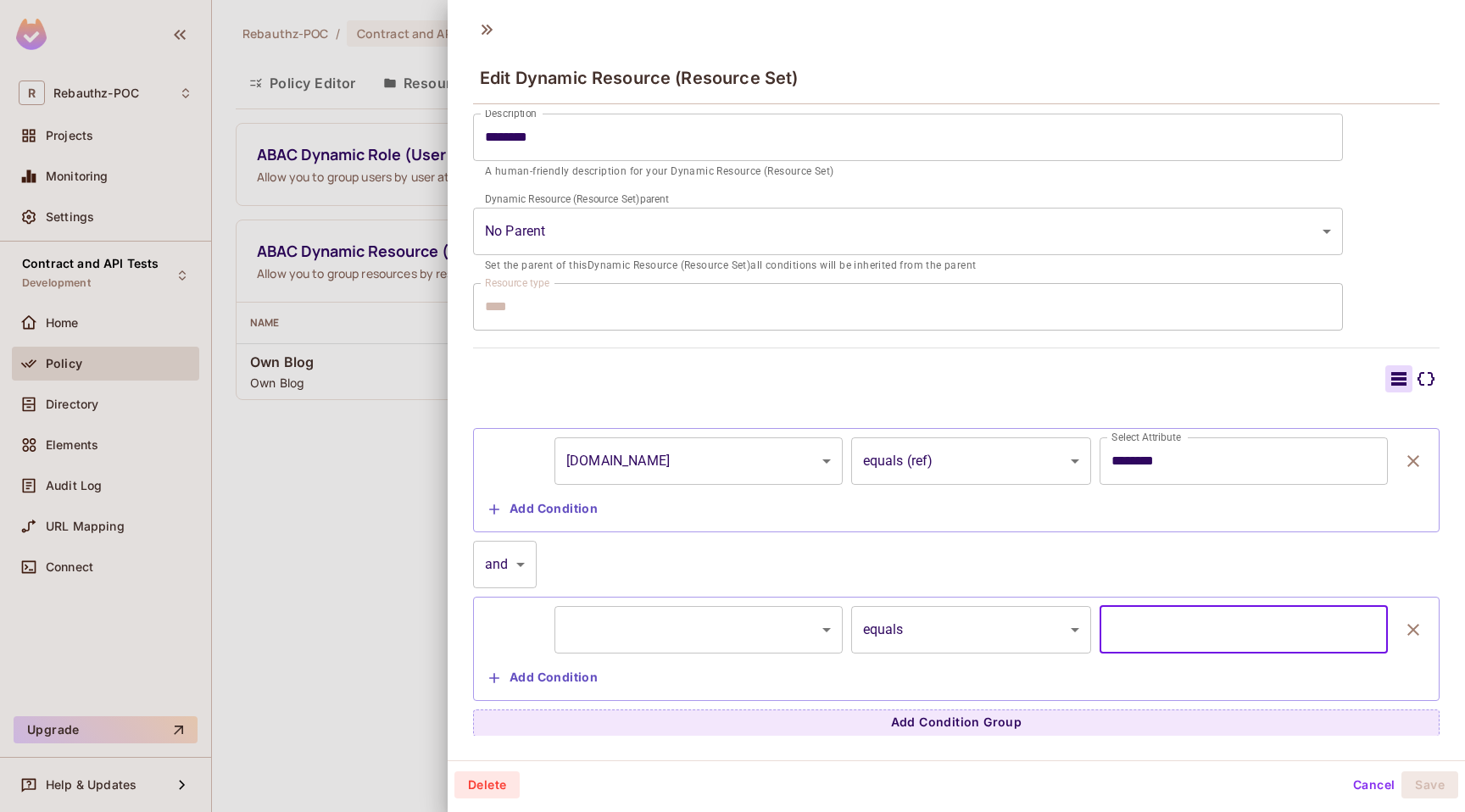
click at [1417, 620] on icon "button" at bounding box center [1413, 630] width 20 height 20
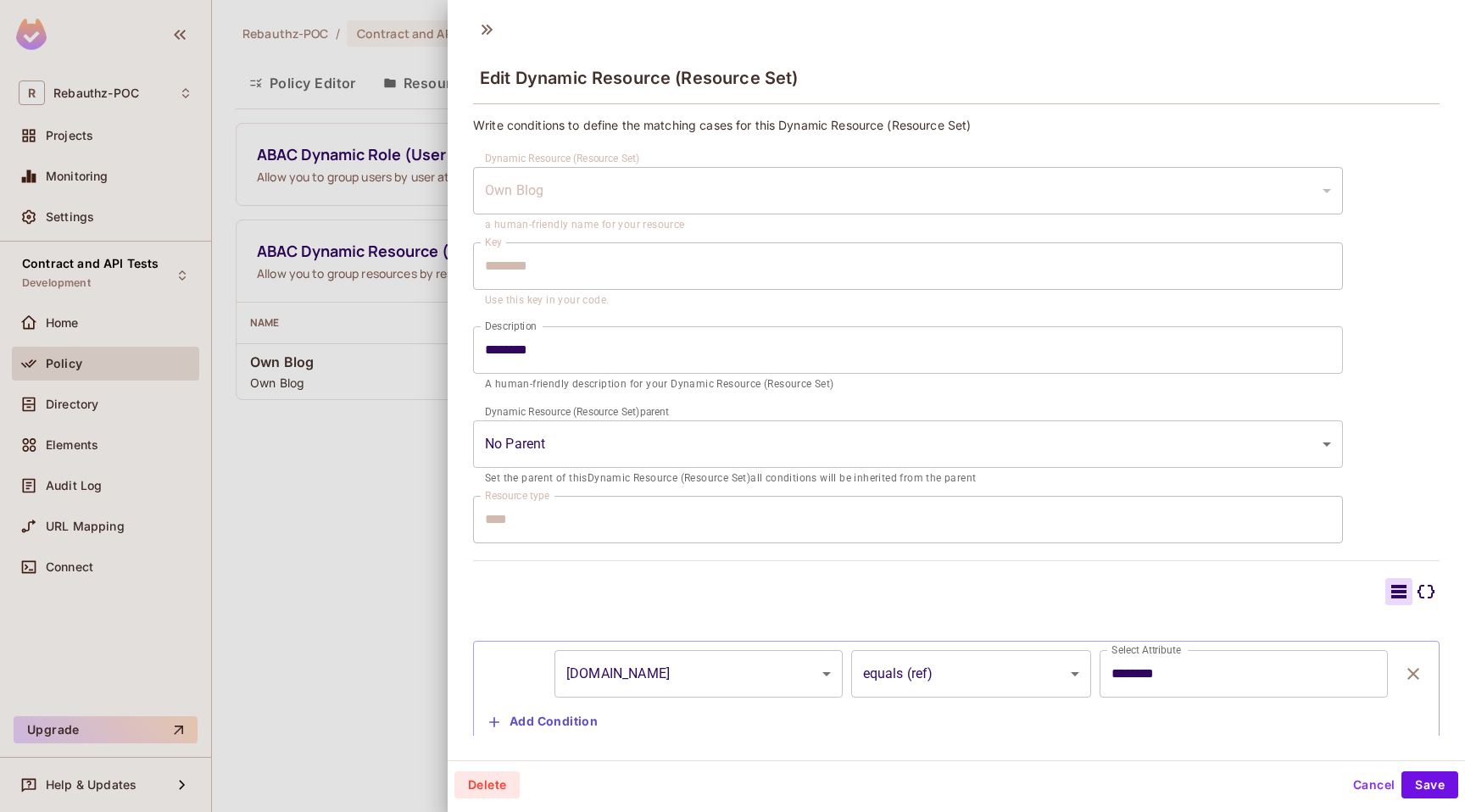
scroll to position [44, 0]
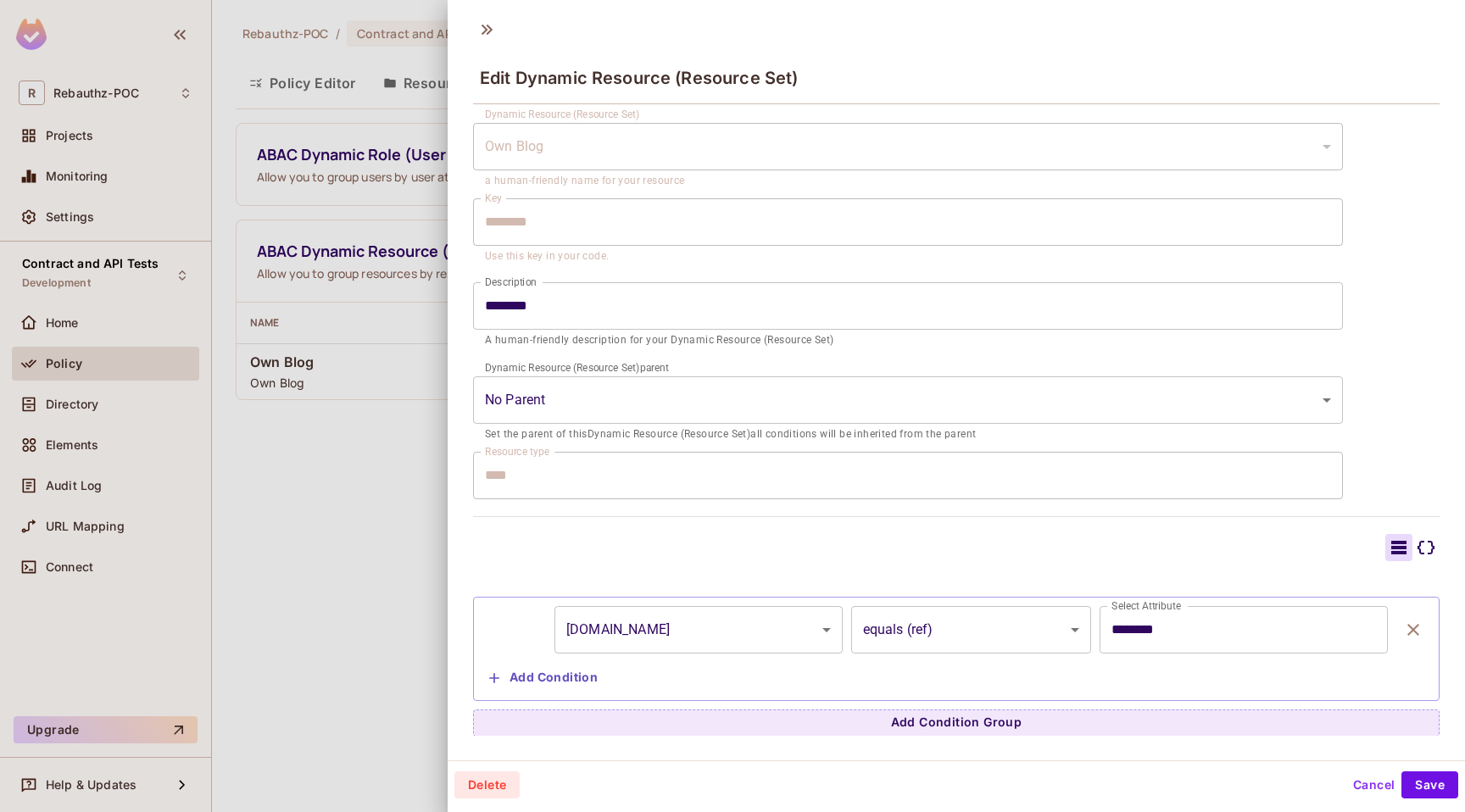
click at [1151, 379] on body "R Rebauthz-POC Projects Monitoring Settings Contract and API Tests Development …" at bounding box center [732, 406] width 1465 height 812
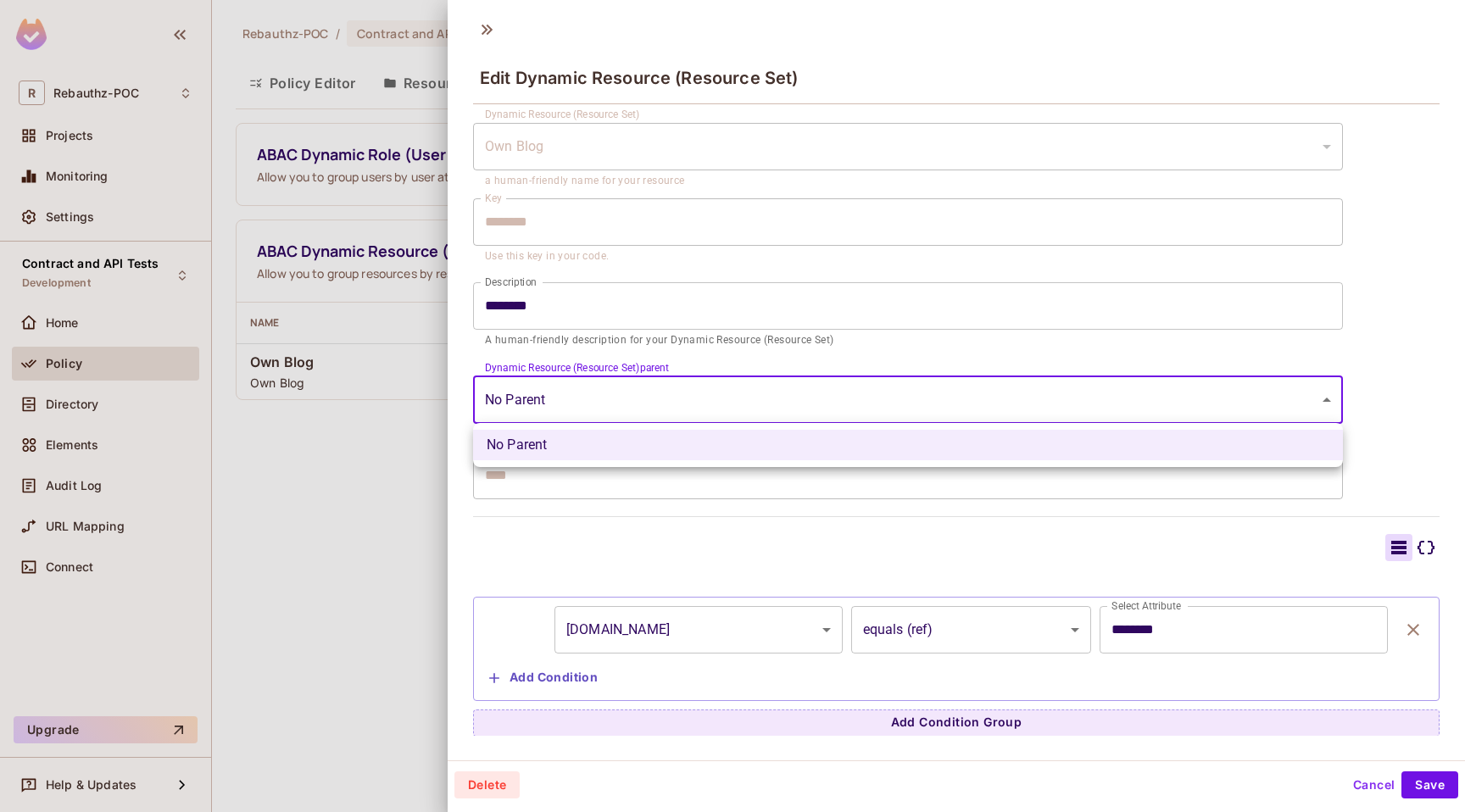
click at [1151, 379] on div at bounding box center [732, 406] width 1465 height 812
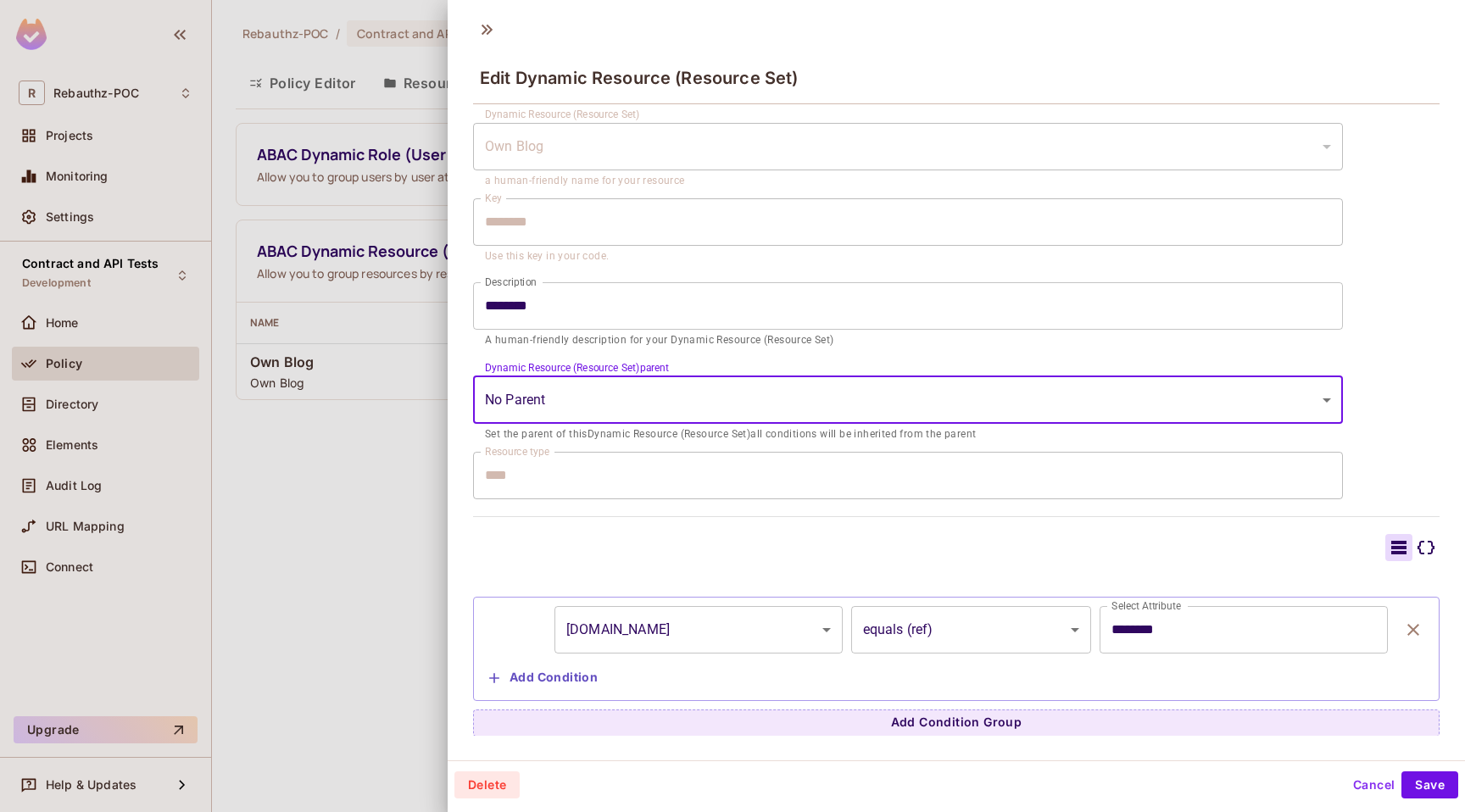
click at [1368, 776] on button "Cancel" at bounding box center [1373, 785] width 55 height 27
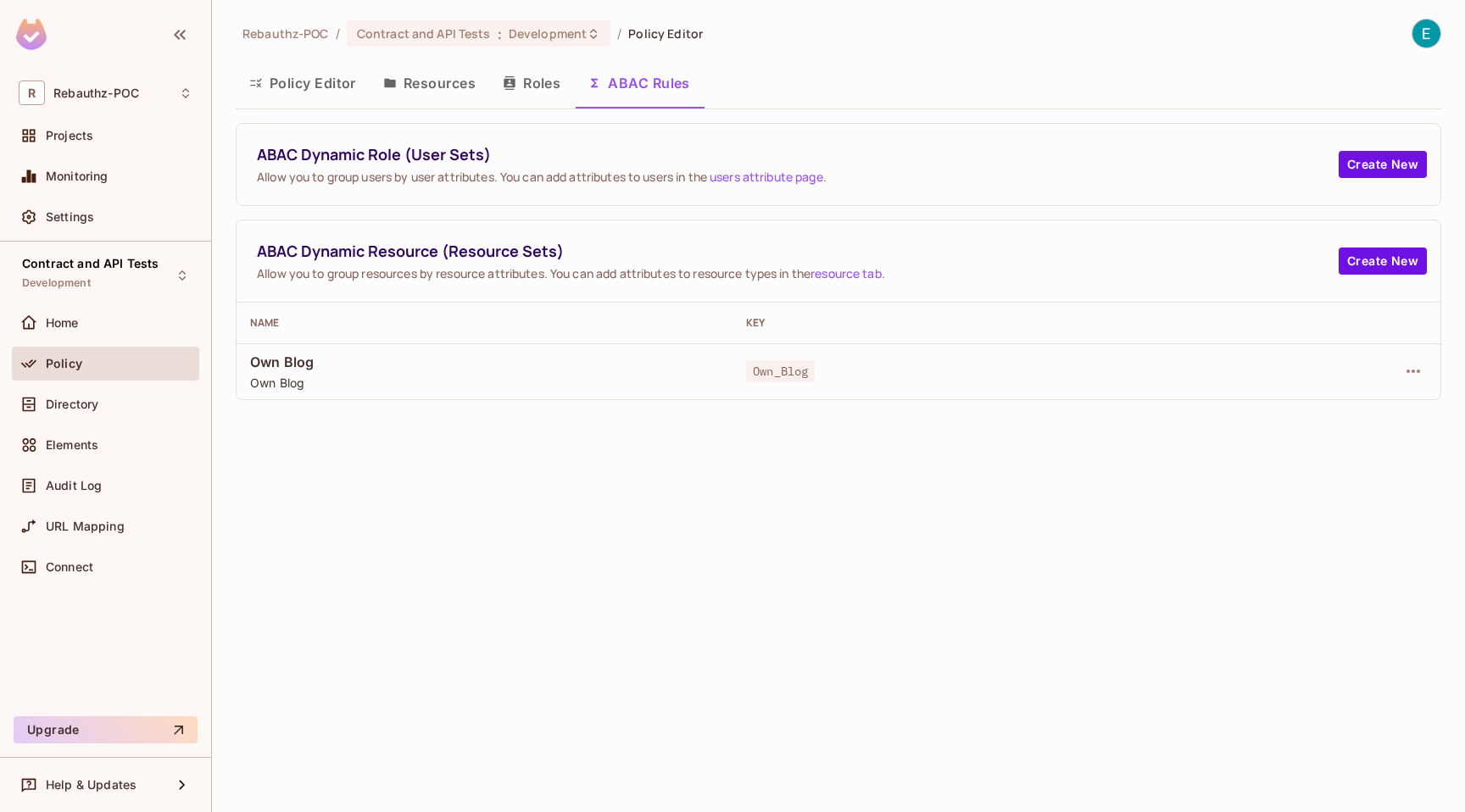
click at [1375, 150] on div "ABAC Dynamic Role (User Sets) Allow you to group users by user attributes. You …" at bounding box center [838, 164] width 1204 height 82
click at [1375, 168] on button "Create New" at bounding box center [1382, 165] width 88 height 27
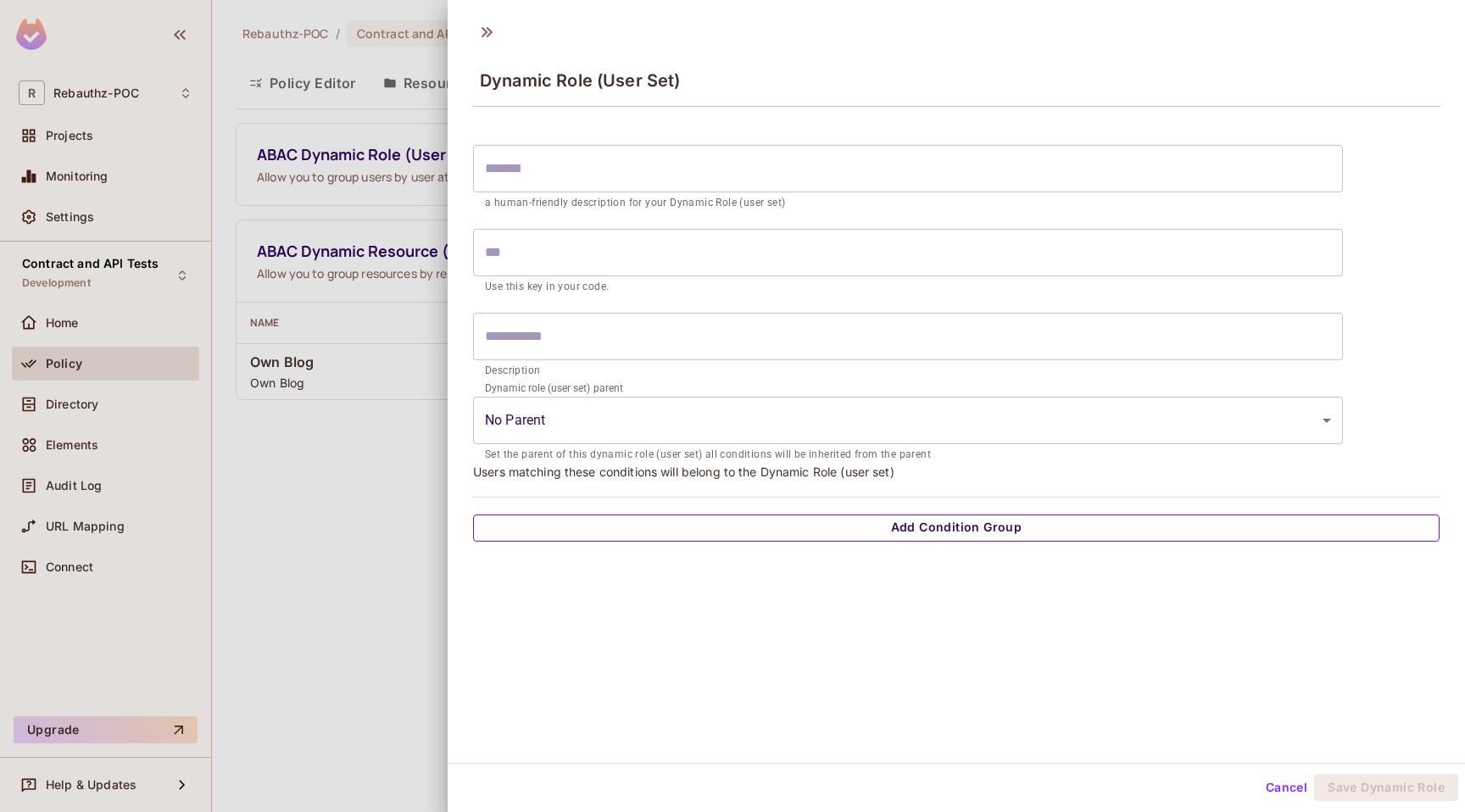
click at [1035, 514] on button "Add Condition Group" at bounding box center [956, 528] width 966 height 27
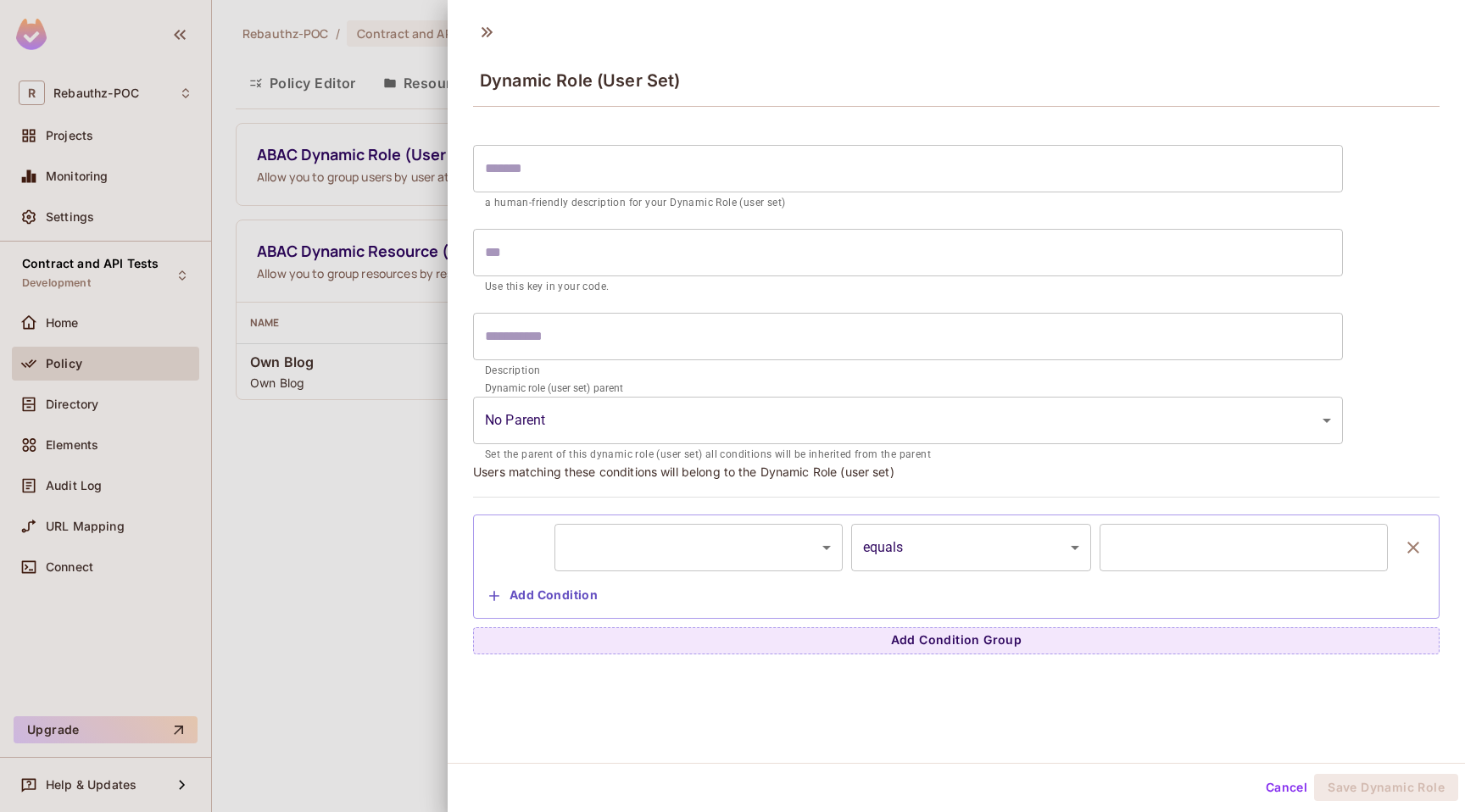
click at [740, 536] on body "R Rebauthz-POC Projects Monitoring Settings Contract and API Tests Development …" at bounding box center [732, 406] width 1465 height 812
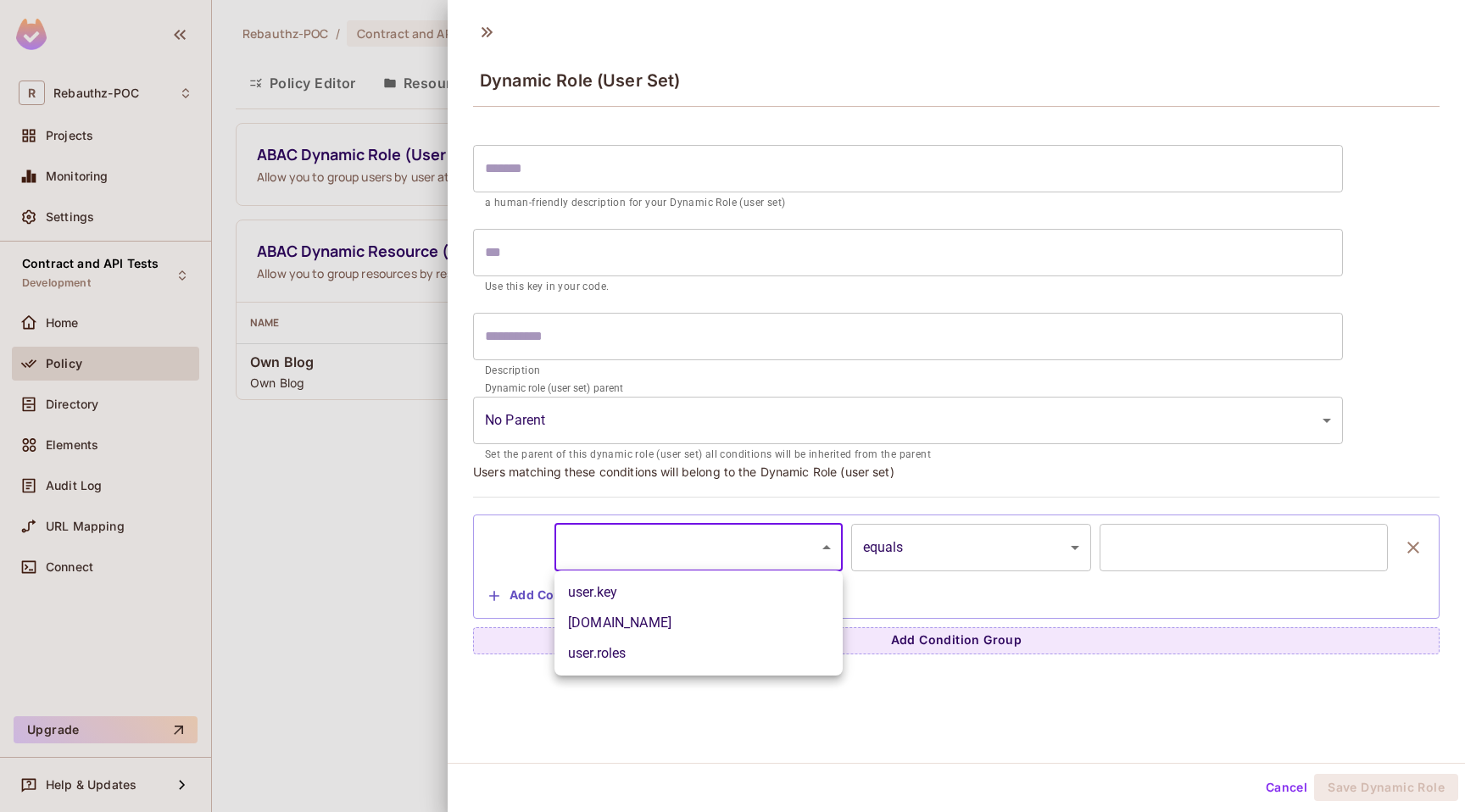
click at [1255, 534] on div at bounding box center [732, 406] width 1465 height 812
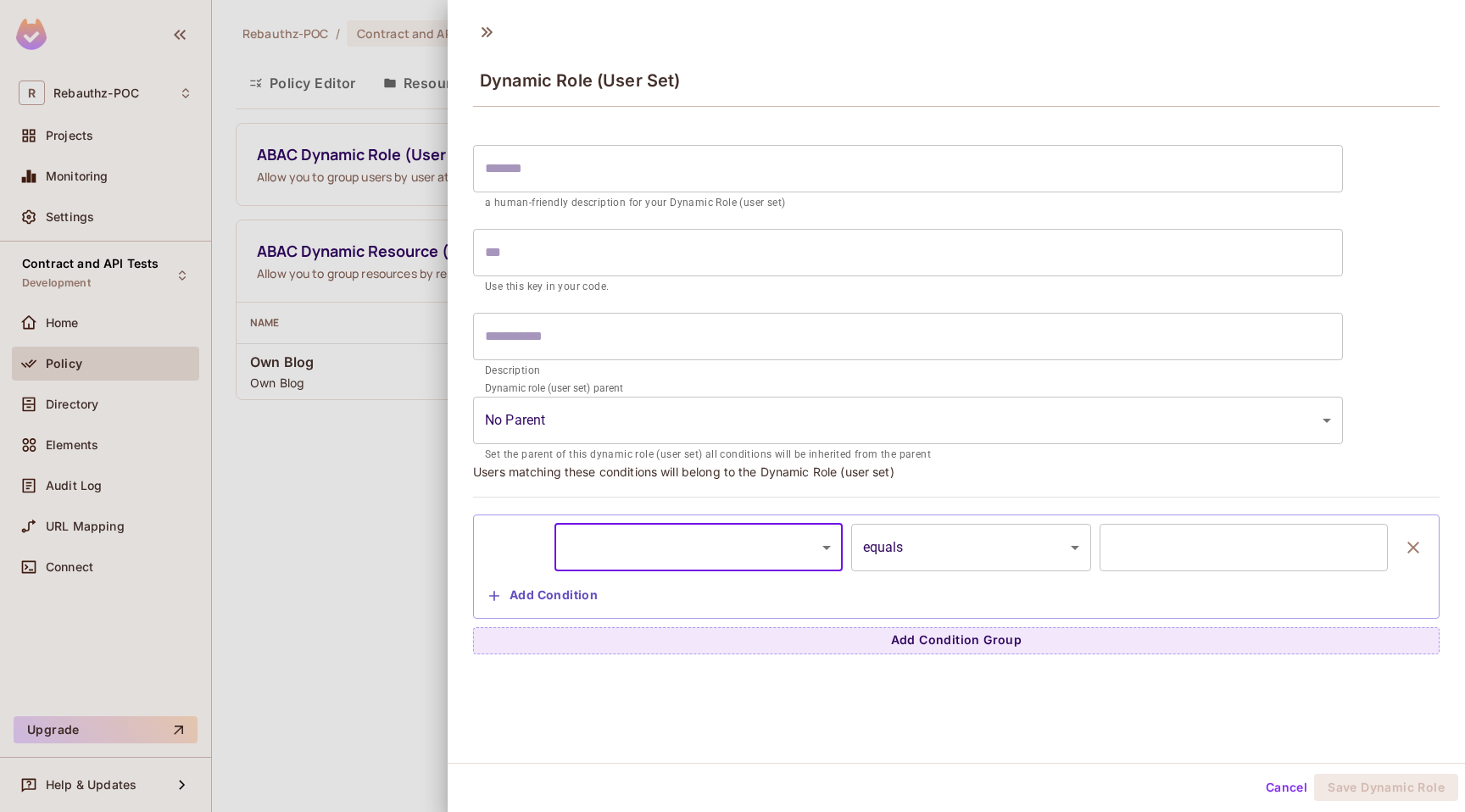
click at [1252, 566] on input "text" at bounding box center [1243, 547] width 288 height 48
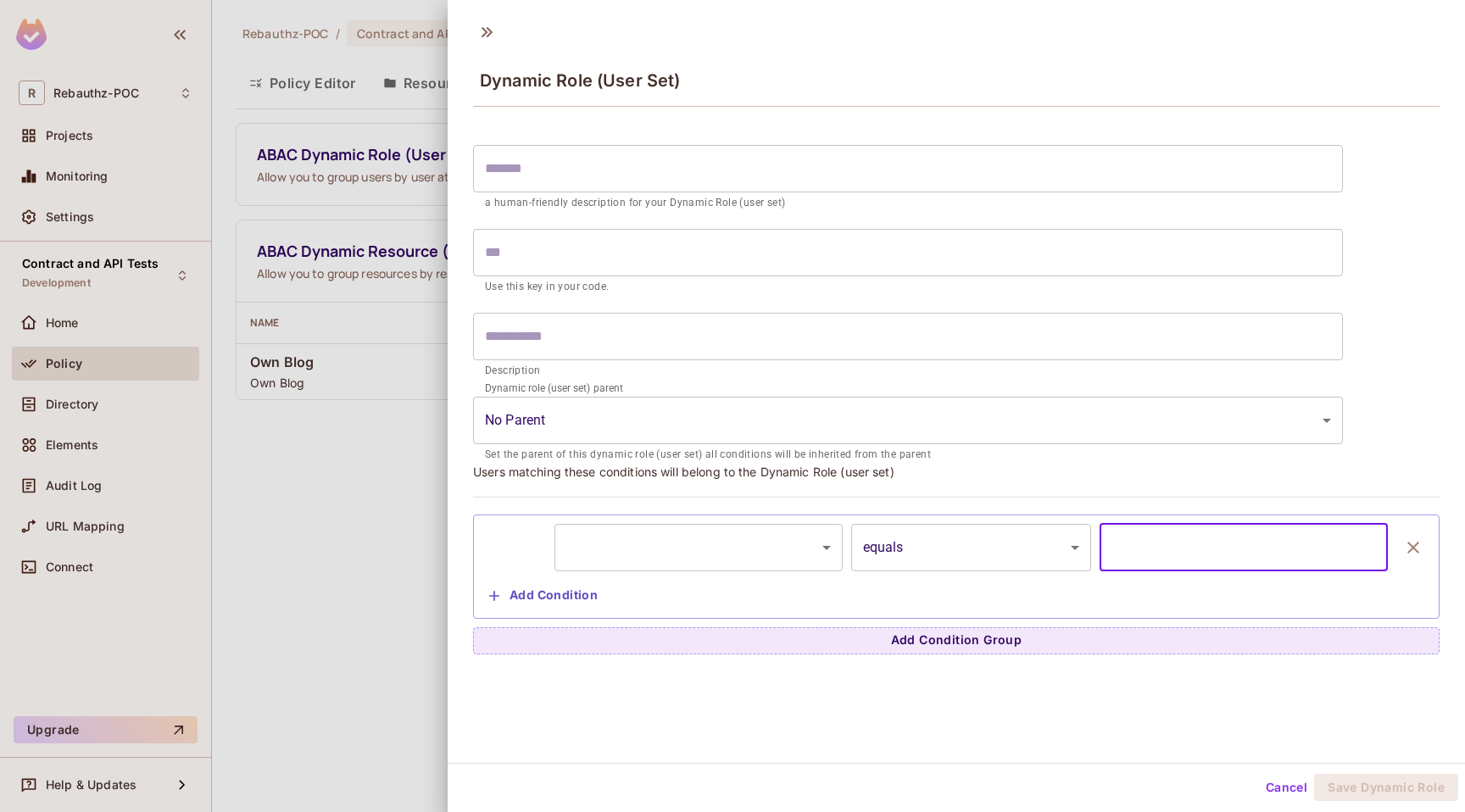
click at [744, 540] on body "R Rebauthz-POC Projects Monitoring Settings Contract and API Tests Development …" at bounding box center [732, 406] width 1465 height 812
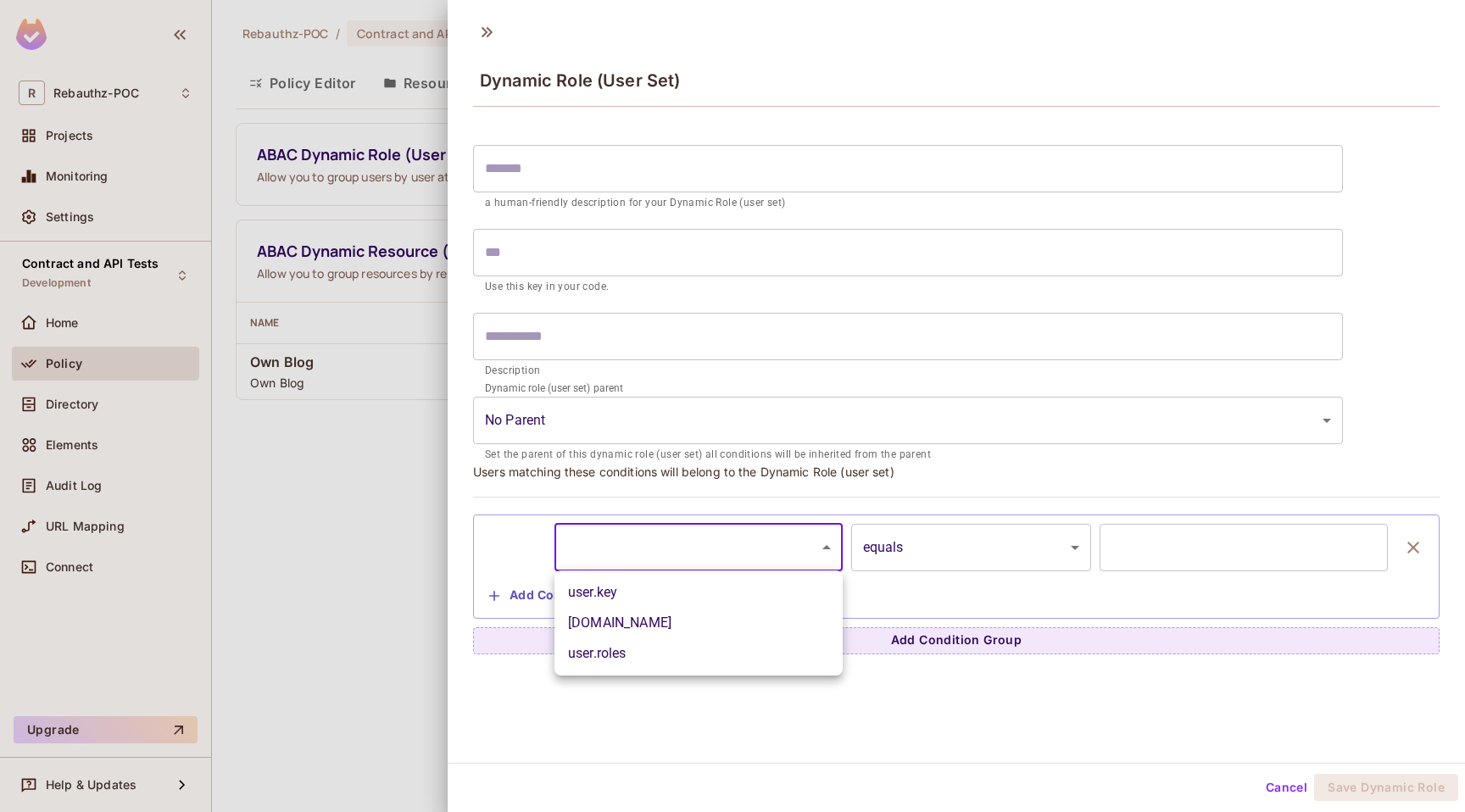
click at [694, 606] on li "user.key" at bounding box center [699, 592] width 288 height 30
type input "********"
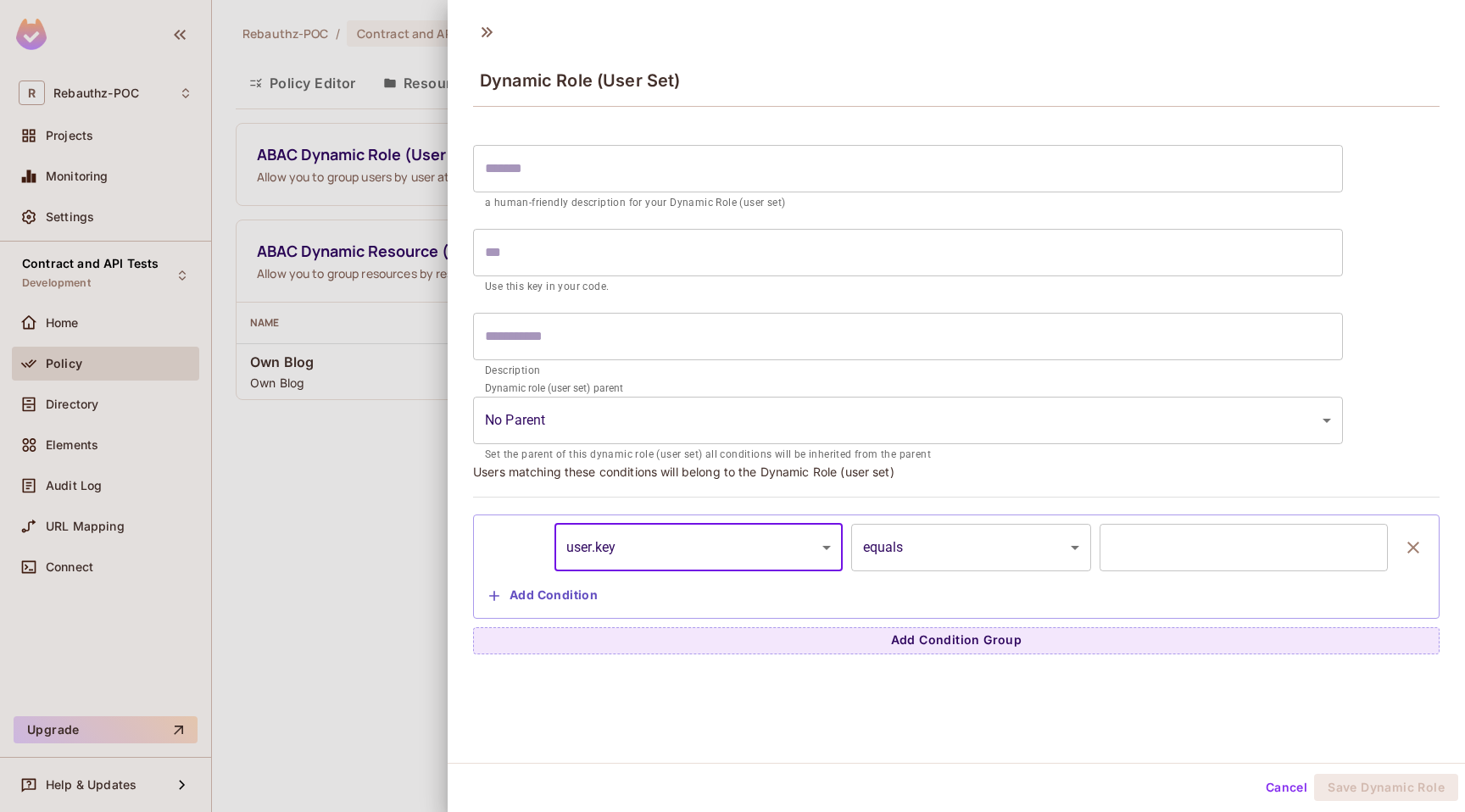
click at [962, 551] on body "R Rebauthz-POC Projects Monitoring Settings Contract and API Tests Development …" at bounding box center [732, 406] width 1465 height 812
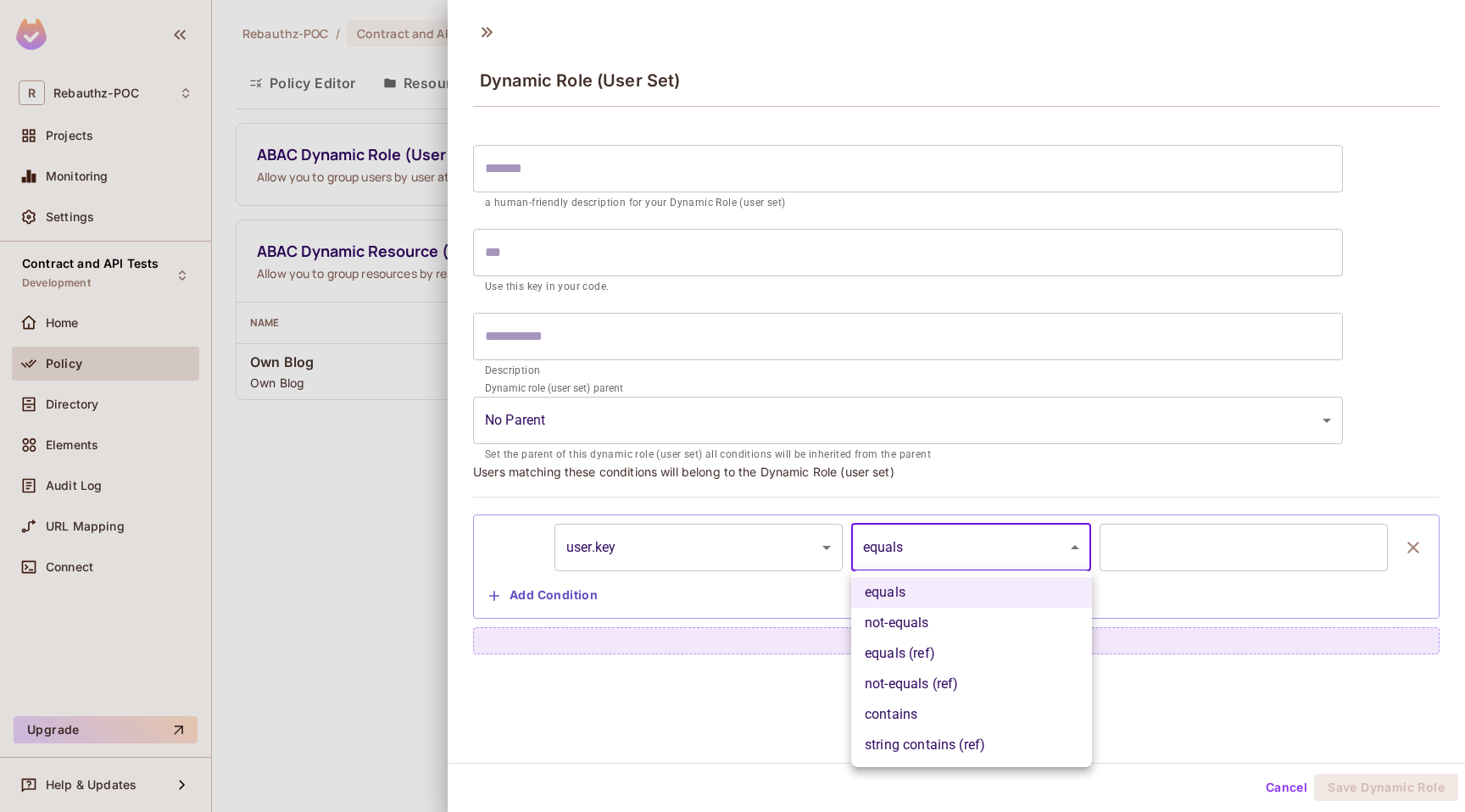
click at [937, 630] on li "not-equals" at bounding box center [971, 622] width 241 height 30
type input "**********"
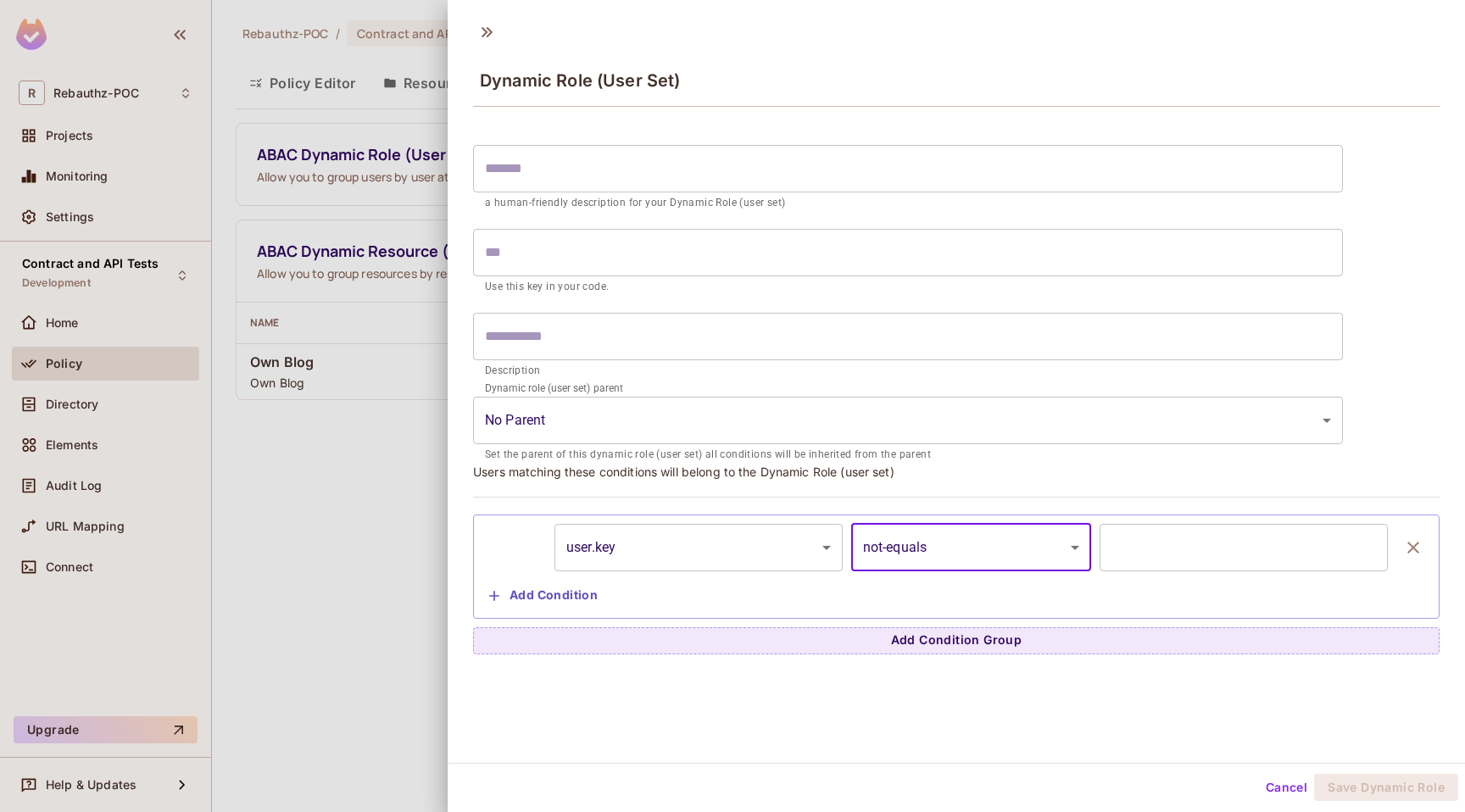
click at [1176, 546] on input "text" at bounding box center [1243, 547] width 288 height 48
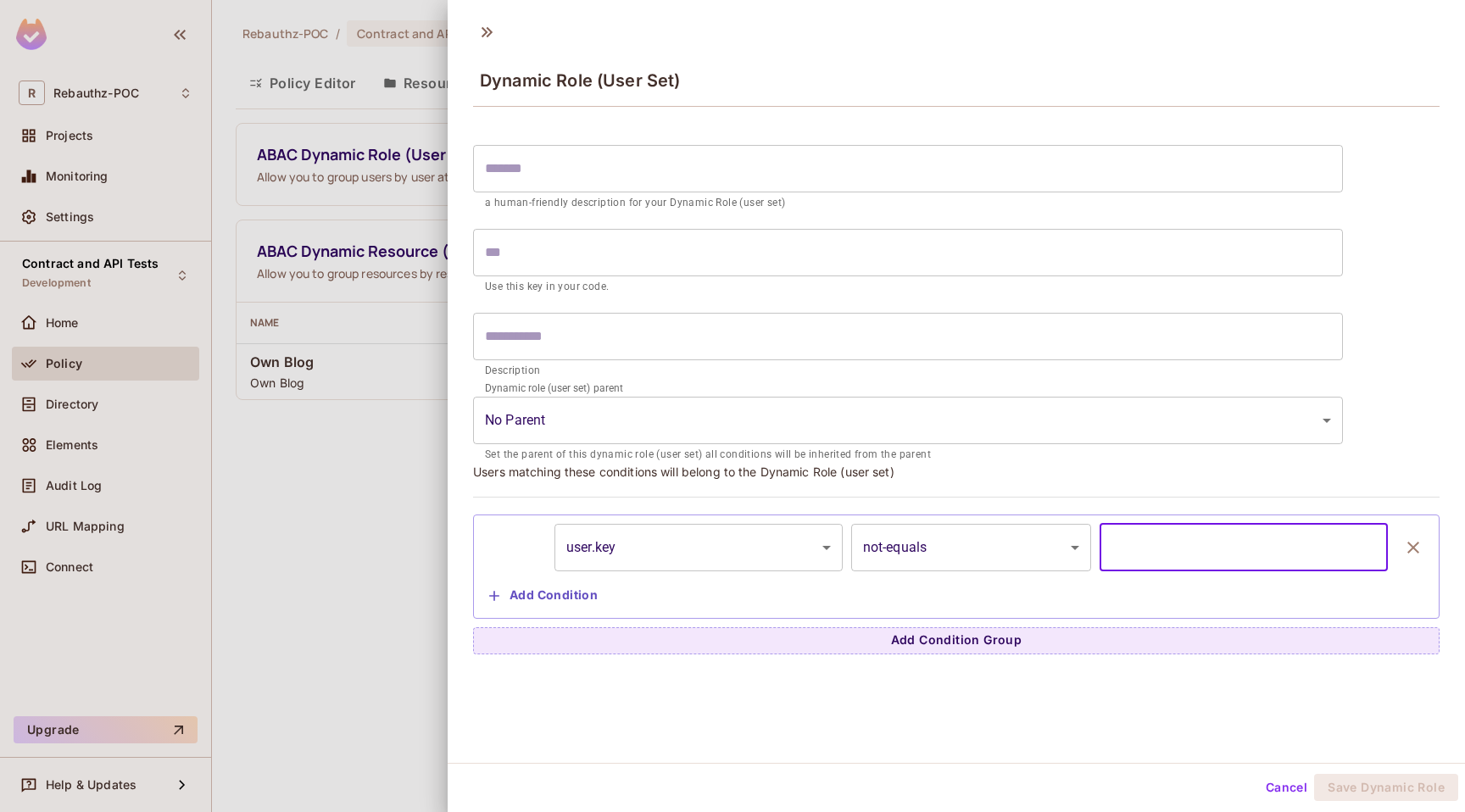
click at [1176, 546] on input "text" at bounding box center [1243, 547] width 288 height 48
click at [1302, 787] on button "Cancel" at bounding box center [1286, 787] width 55 height 27
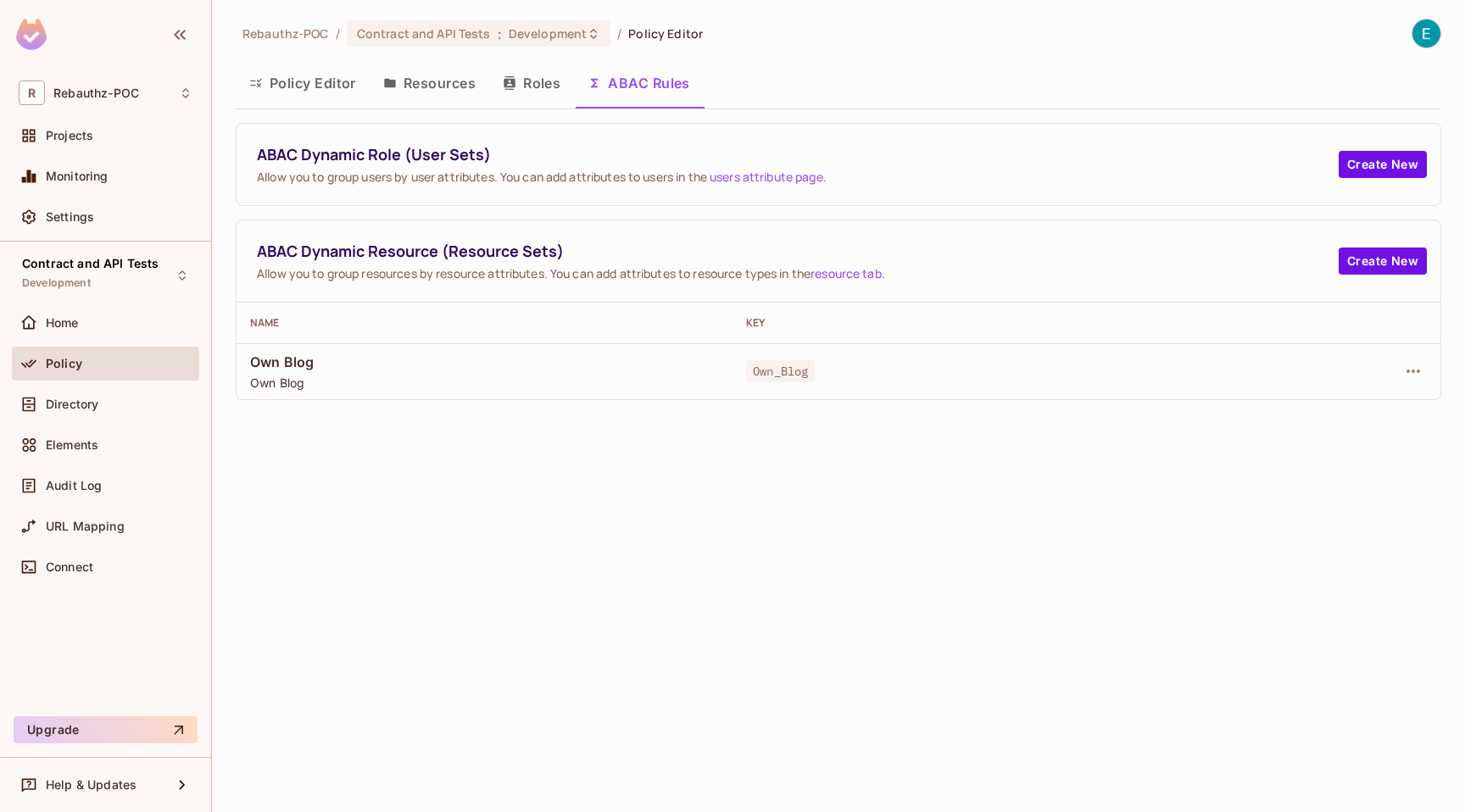
click at [550, 89] on button "Roles" at bounding box center [531, 82] width 84 height 42
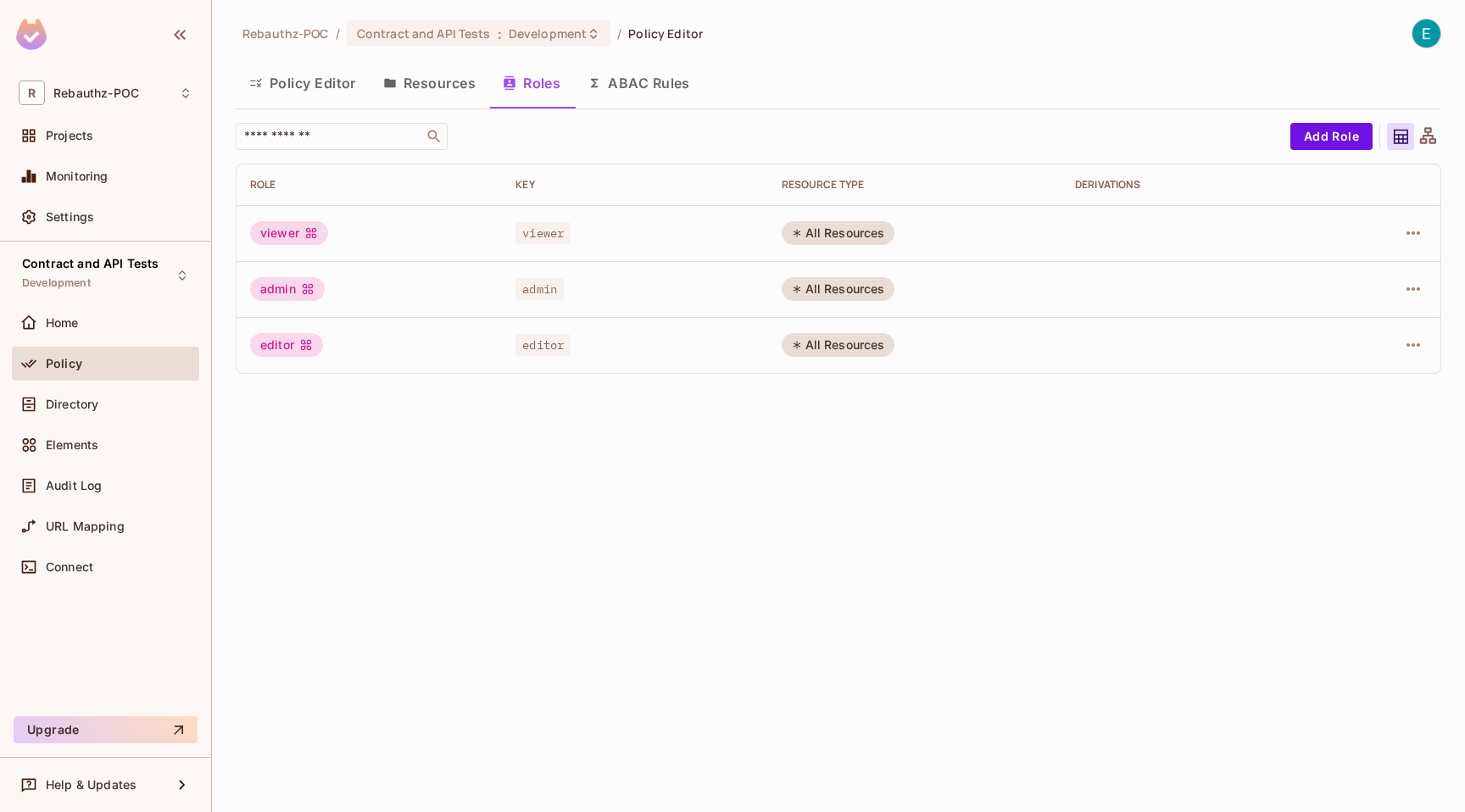
click at [457, 91] on button "Resources" at bounding box center [429, 82] width 119 height 42
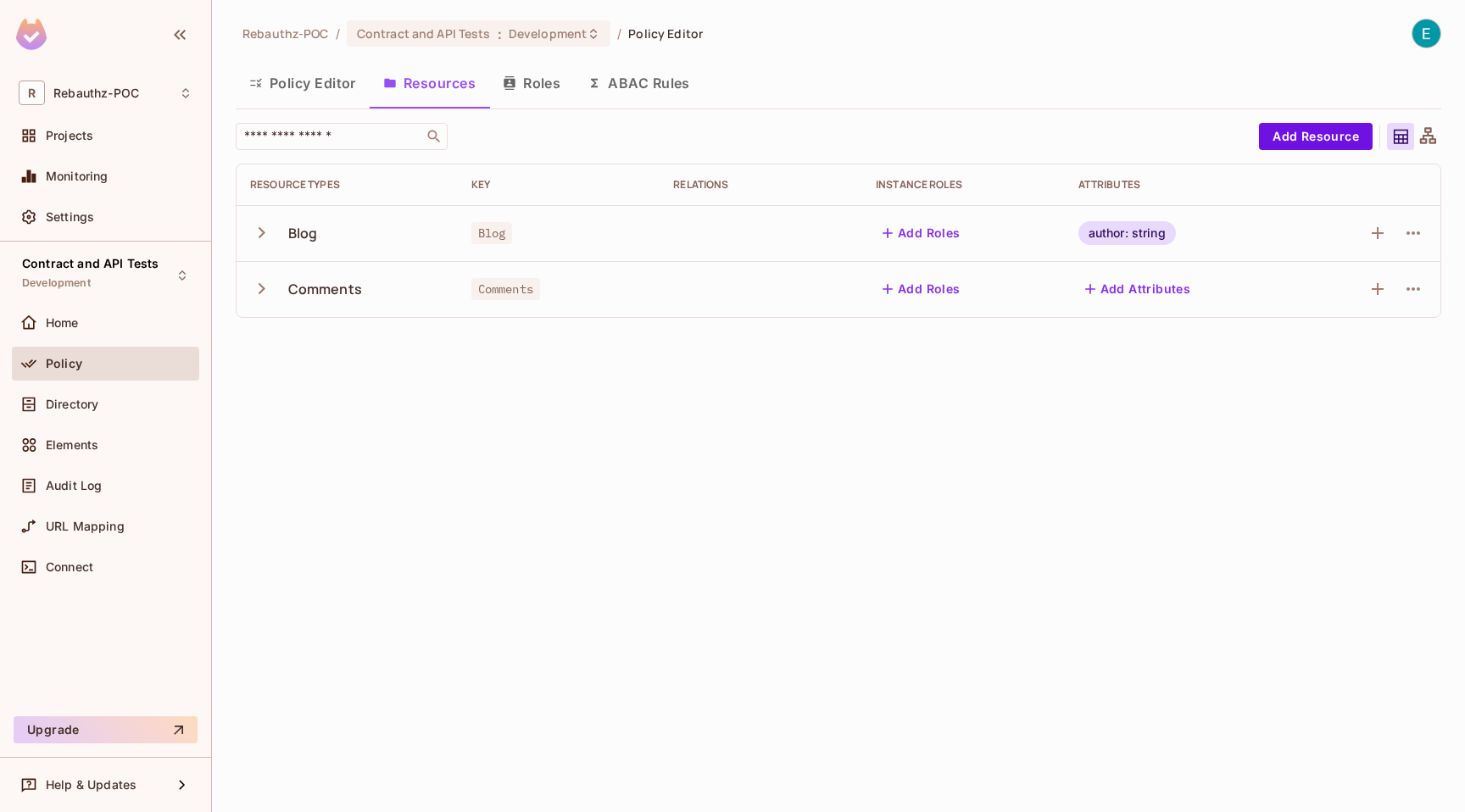
click at [264, 235] on icon "button" at bounding box center [261, 232] width 23 height 23
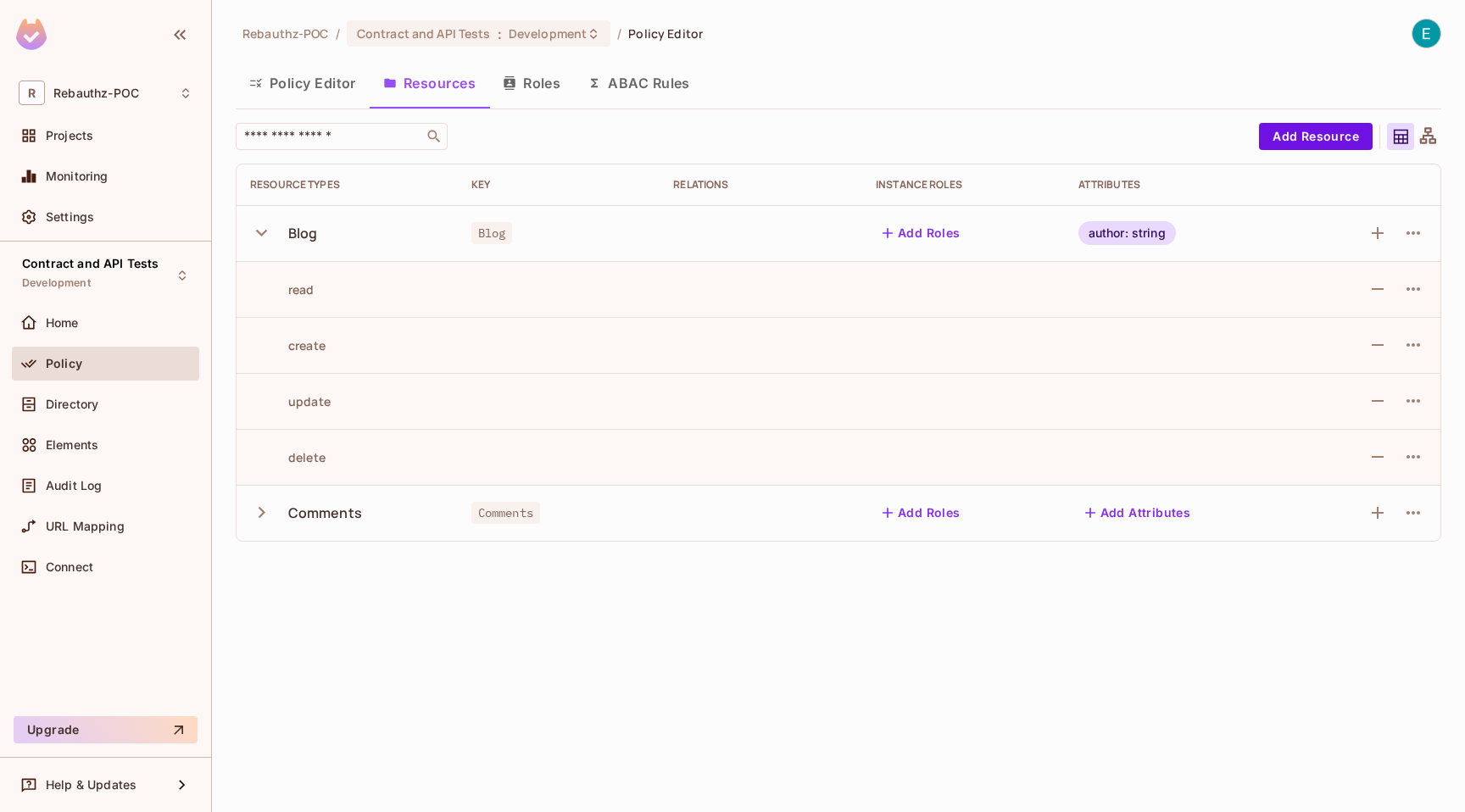
click at [264, 235] on icon "button" at bounding box center [261, 232] width 23 height 23
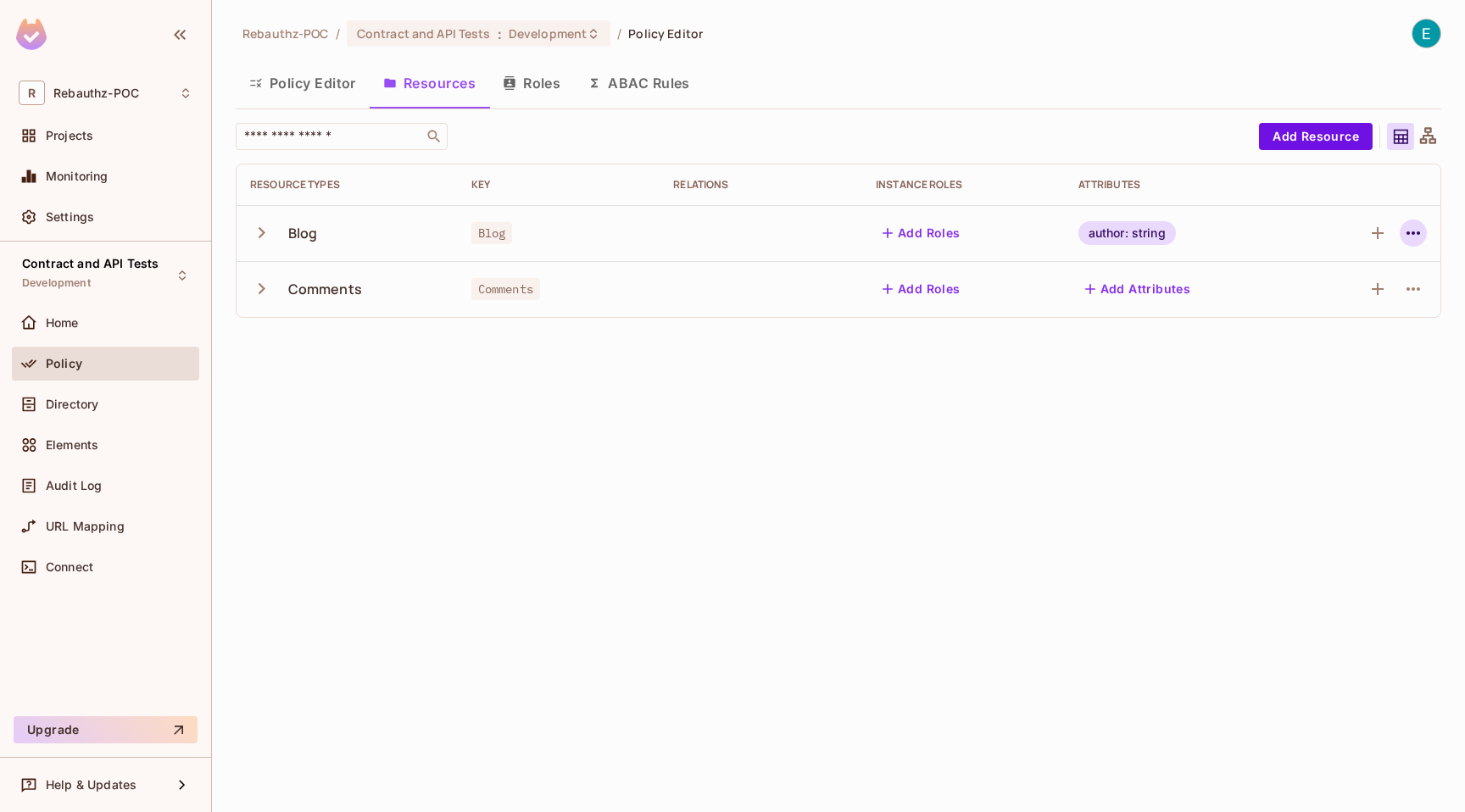
click at [1403, 238] on icon "button" at bounding box center [1413, 233] width 20 height 20
click at [1370, 299] on div "Edit Resource" at bounding box center [1338, 300] width 80 height 16
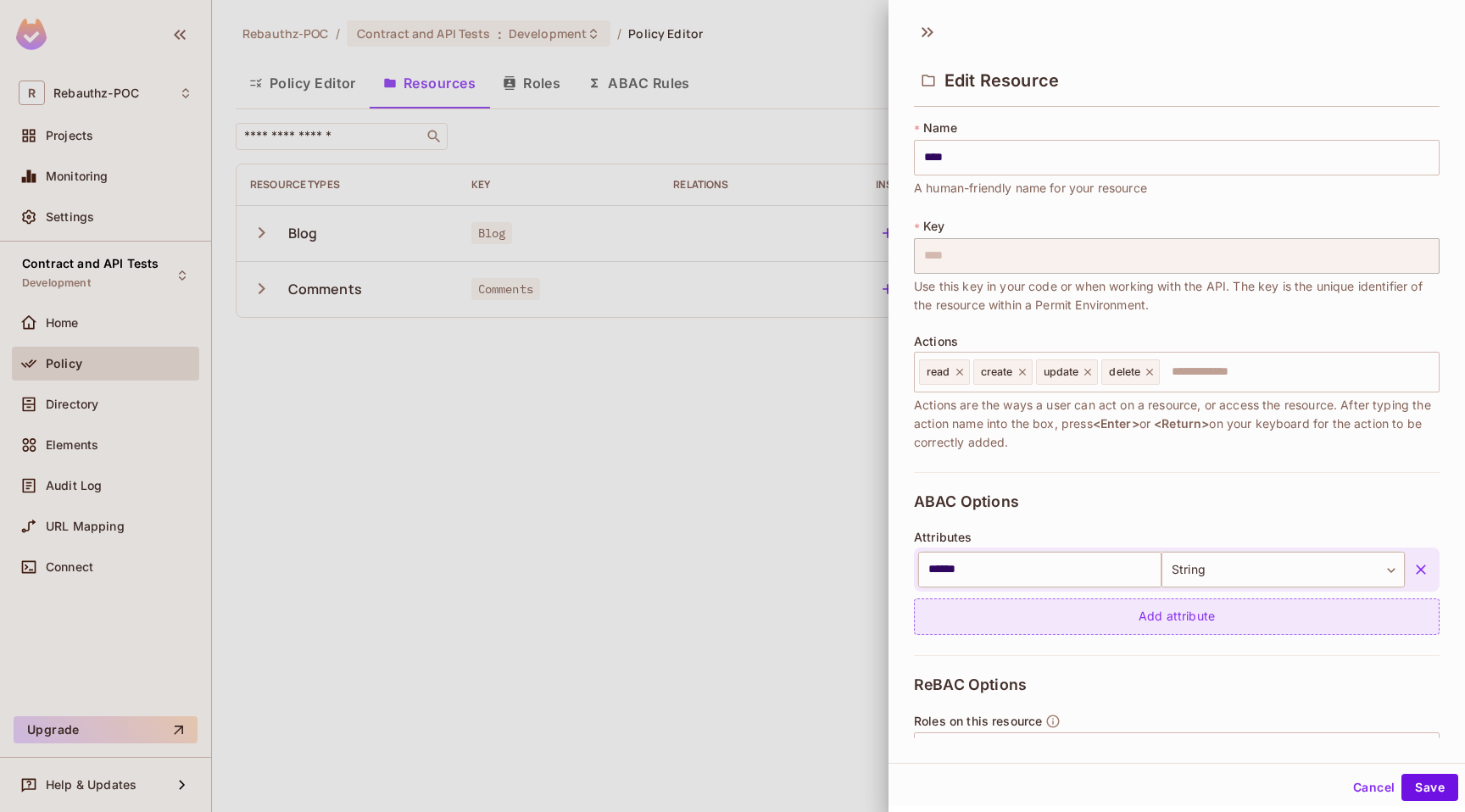
click at [1010, 612] on div "Add attribute" at bounding box center [1176, 617] width 525 height 37
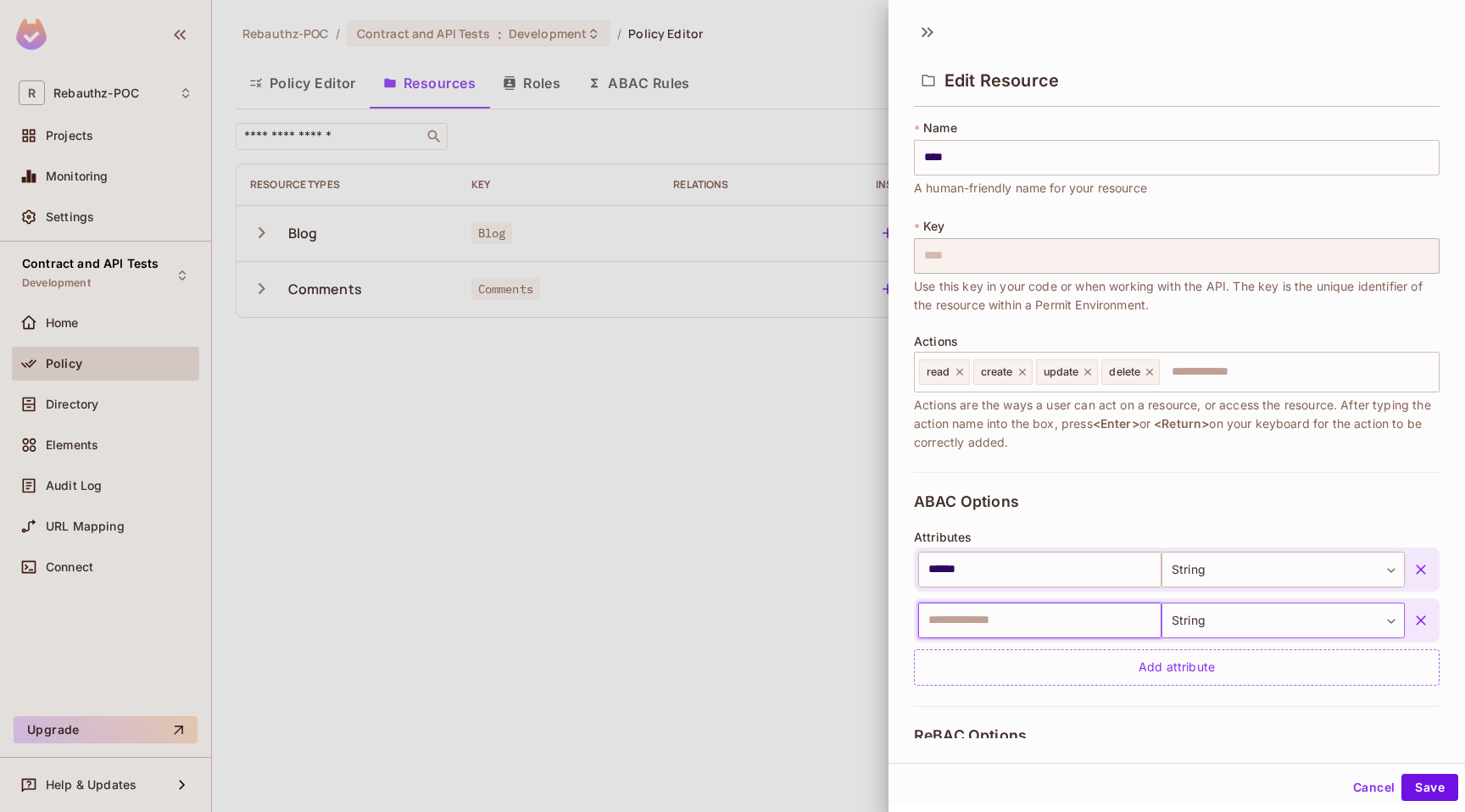
click at [1195, 623] on body "R Rebauthz-POC Projects Monitoring Settings Contract and API Tests Development …" at bounding box center [732, 406] width 1465 height 812
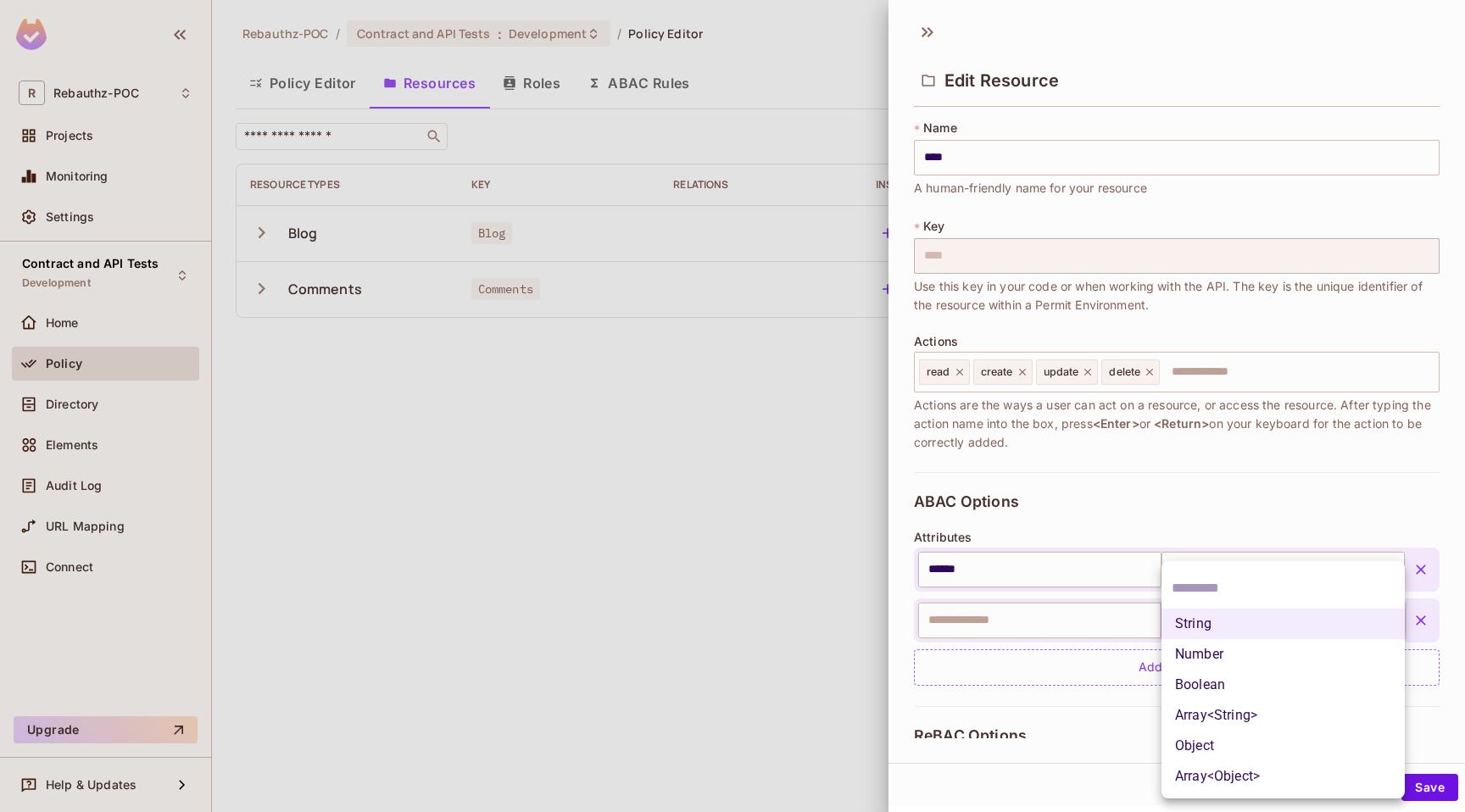
click at [1059, 697] on div at bounding box center [732, 406] width 1465 height 812
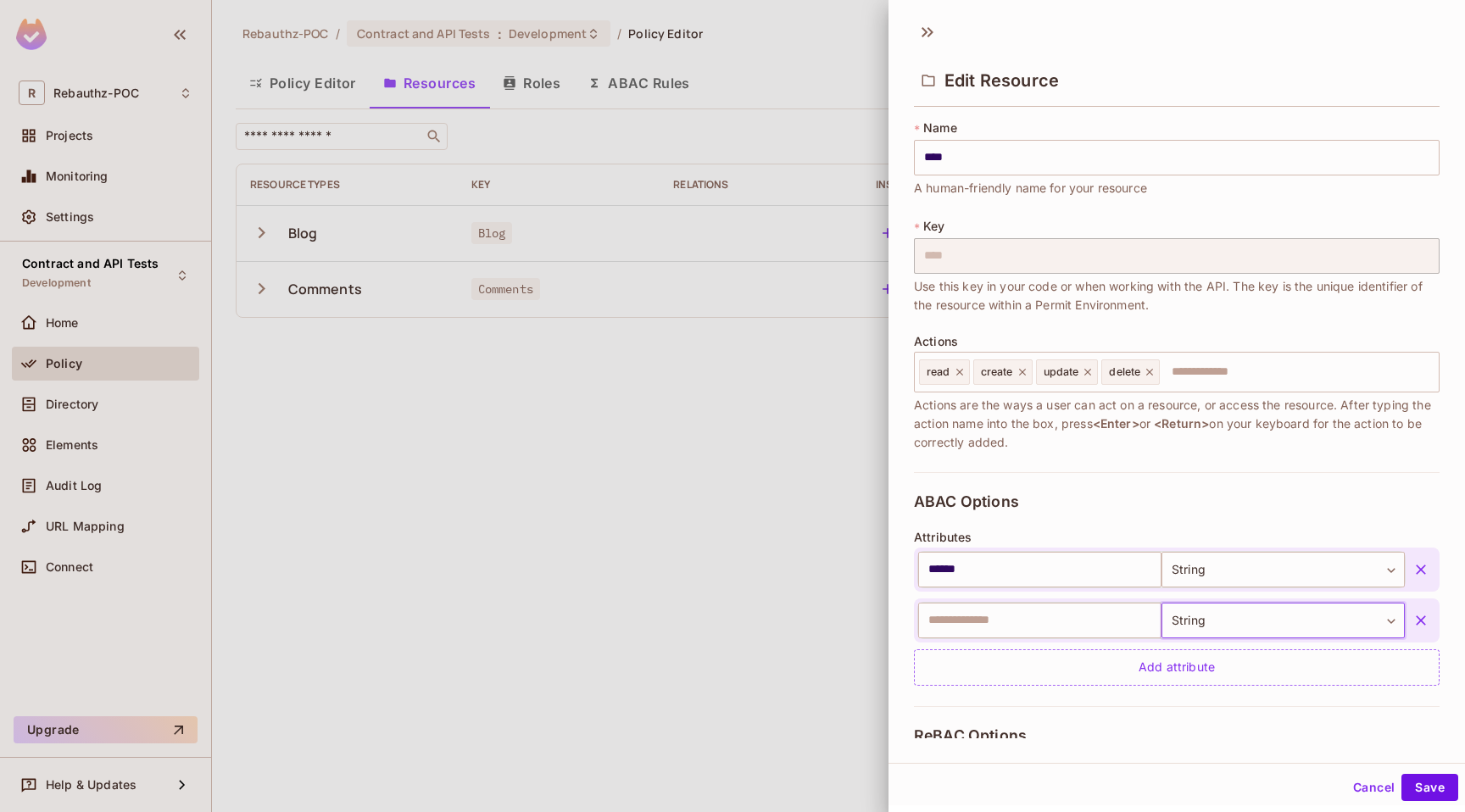
click at [1426, 613] on icon "button" at bounding box center [1420, 620] width 17 height 16
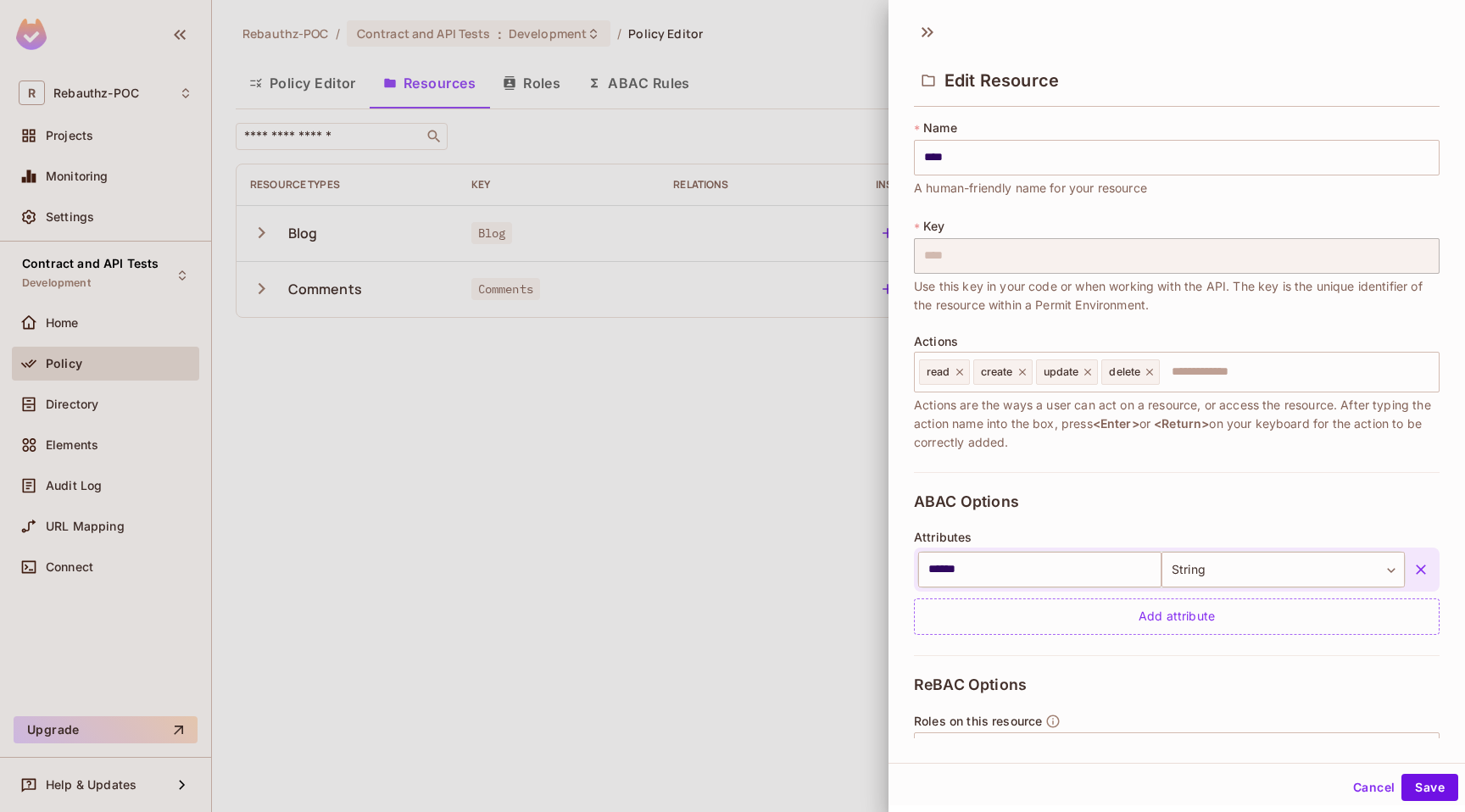
click at [1361, 781] on button "Cancel" at bounding box center [1373, 787] width 55 height 27
